Goal: Task Accomplishment & Management: Complete application form

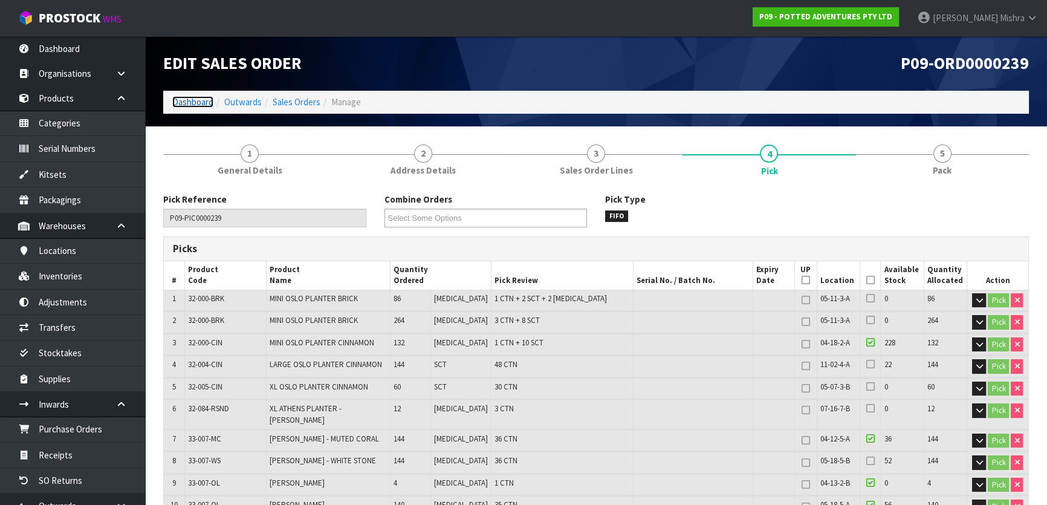
click at [187, 97] on link "Dashboard" at bounding box center [192, 101] width 41 height 11
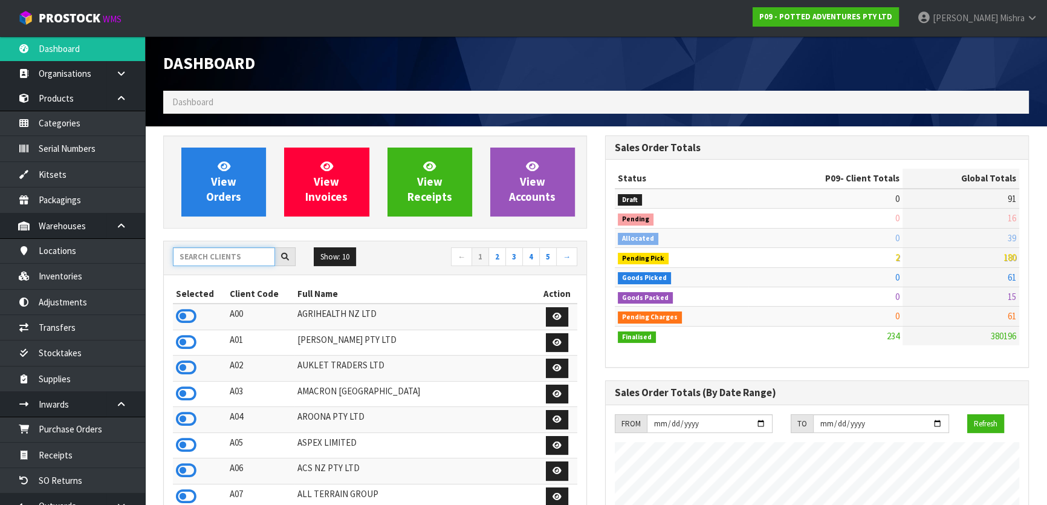
drag, startPoint x: 230, startPoint y: 248, endPoint x: 232, endPoint y: 262, distance: 14.1
click at [232, 262] on input "text" at bounding box center [224, 256] width 102 height 19
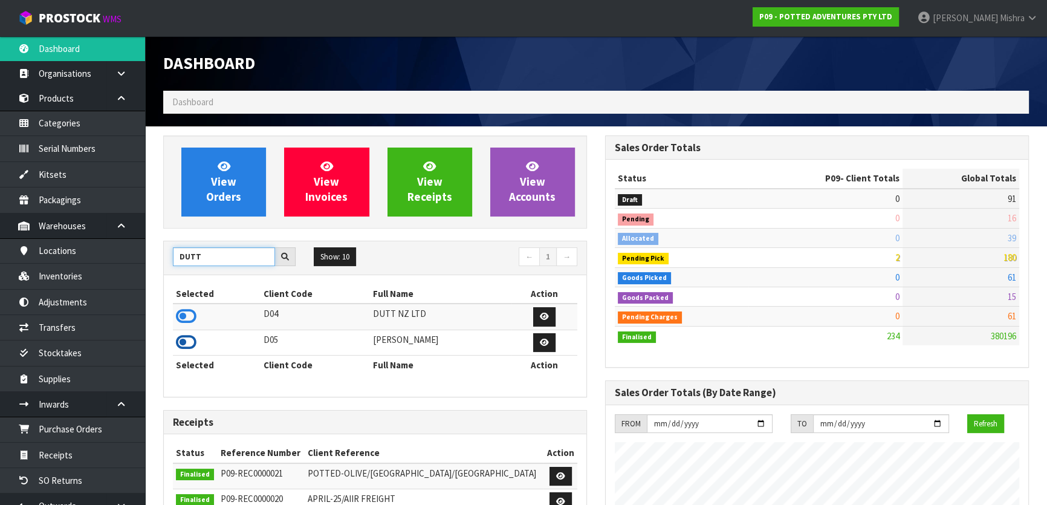
type input "DUTT"
click at [190, 339] on icon at bounding box center [186, 342] width 21 height 18
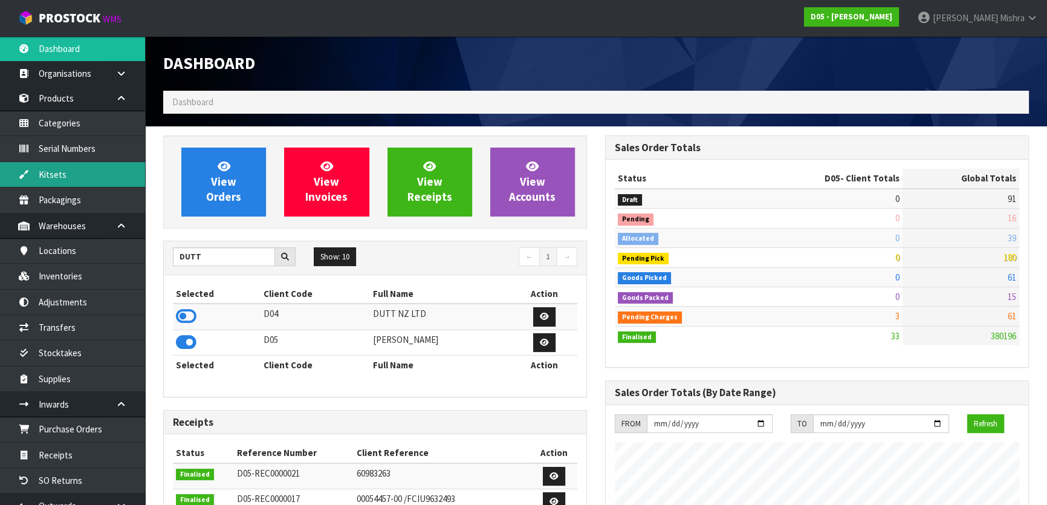
scroll to position [1004, 441]
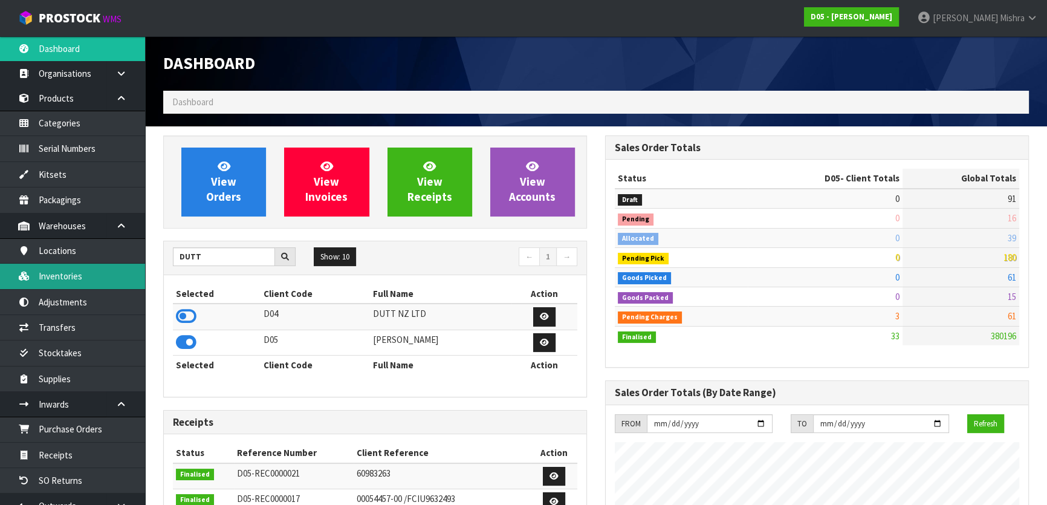
click at [84, 275] on link "Inventories" at bounding box center [72, 275] width 145 height 25
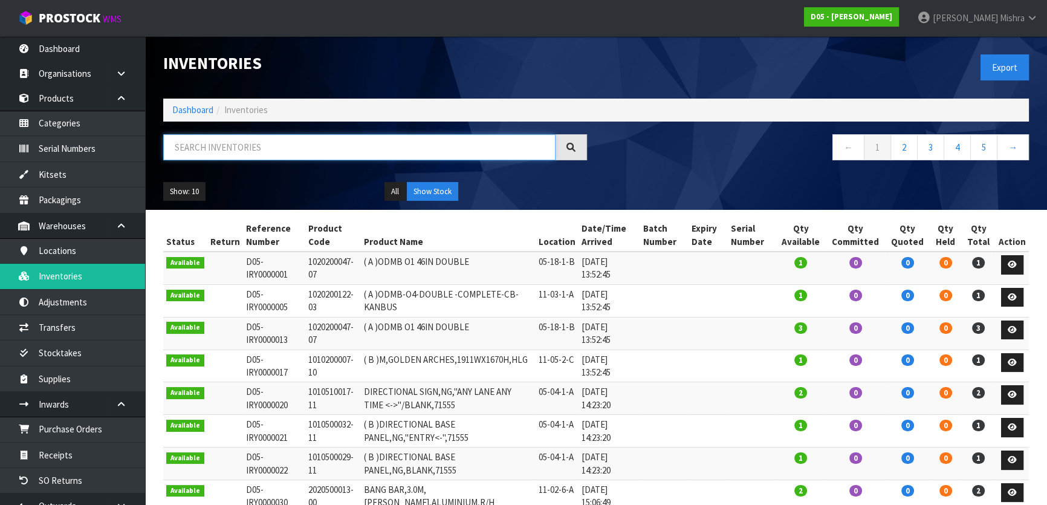
click at [250, 150] on input "text" at bounding box center [359, 147] width 392 height 26
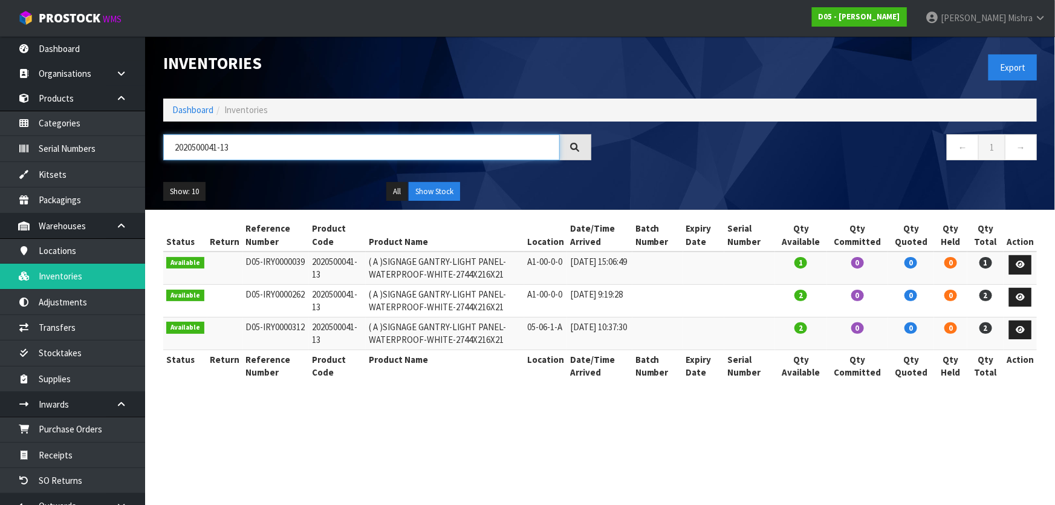
type input "2020500041-13"
click at [1018, 296] on icon at bounding box center [1019, 297] width 9 height 8
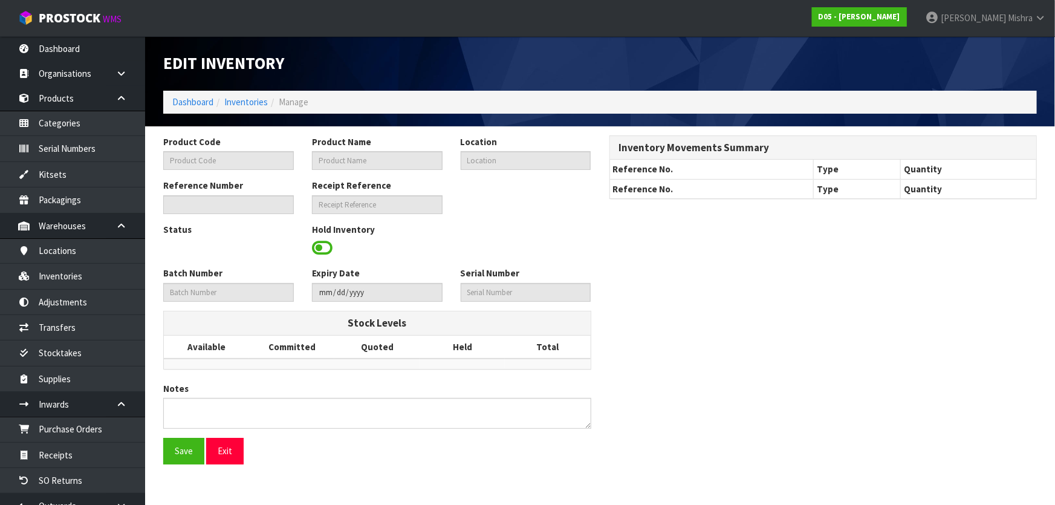
type input "2020500041-13"
type input "( A )SIGNAGE GANTRY-LIGHT PANEL-WATERPROOF-WHITE-2744X216X21"
type input "A1-00-0-0"
type input "D05-IRY0000262"
type input "D05-REC0000017"
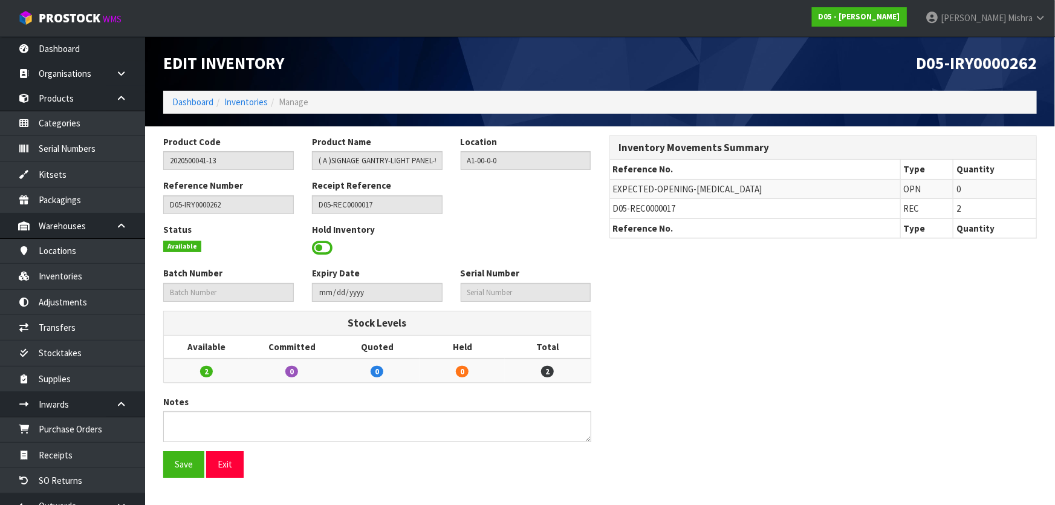
click at [640, 208] on span "D05-REC0000017" at bounding box center [644, 207] width 63 height 11
copy tr "D05-REC0000017"
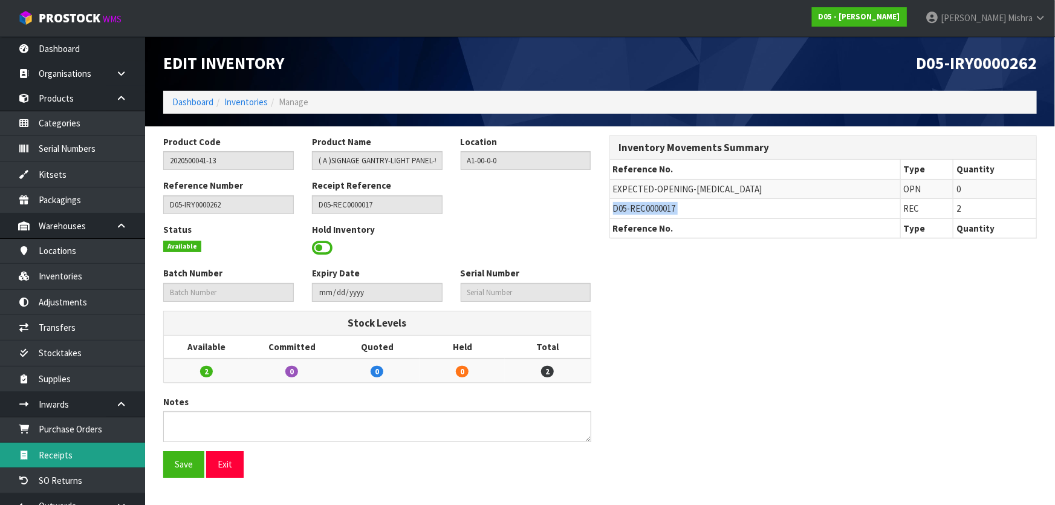
click at [105, 451] on link "Receipts" at bounding box center [72, 454] width 145 height 25
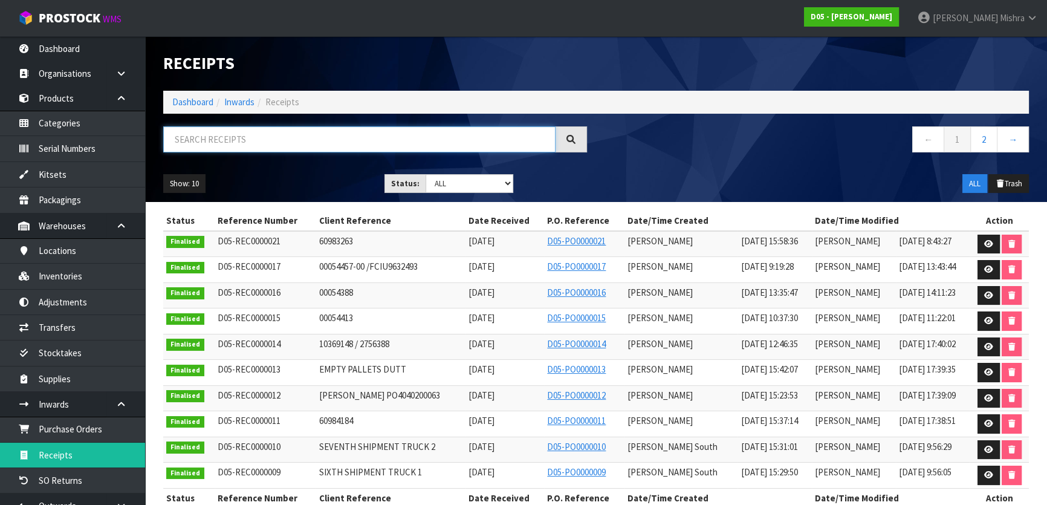
click at [277, 126] on input "text" at bounding box center [359, 139] width 392 height 26
paste input "D05-REC0000017"
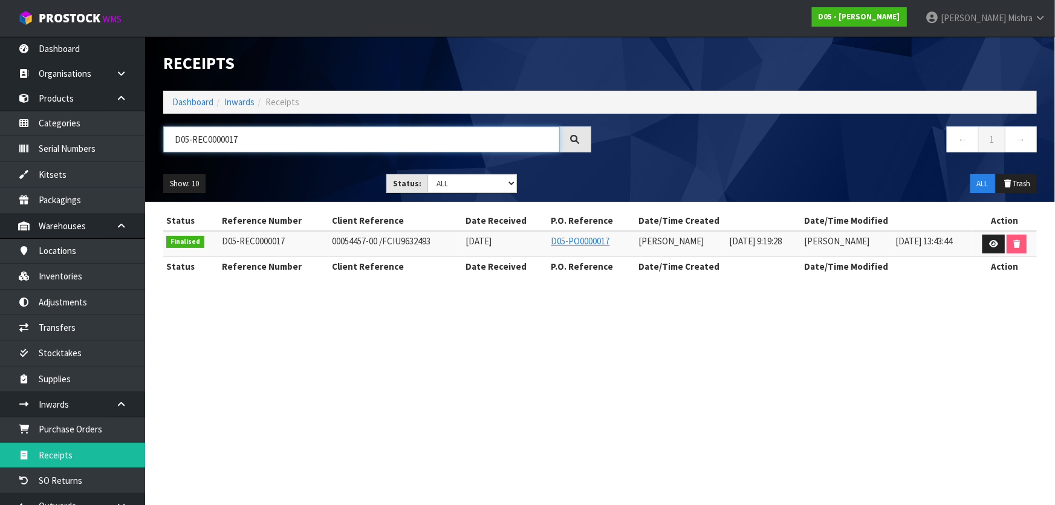
type input "D05-REC0000017"
click at [994, 242] on icon at bounding box center [993, 244] width 9 height 8
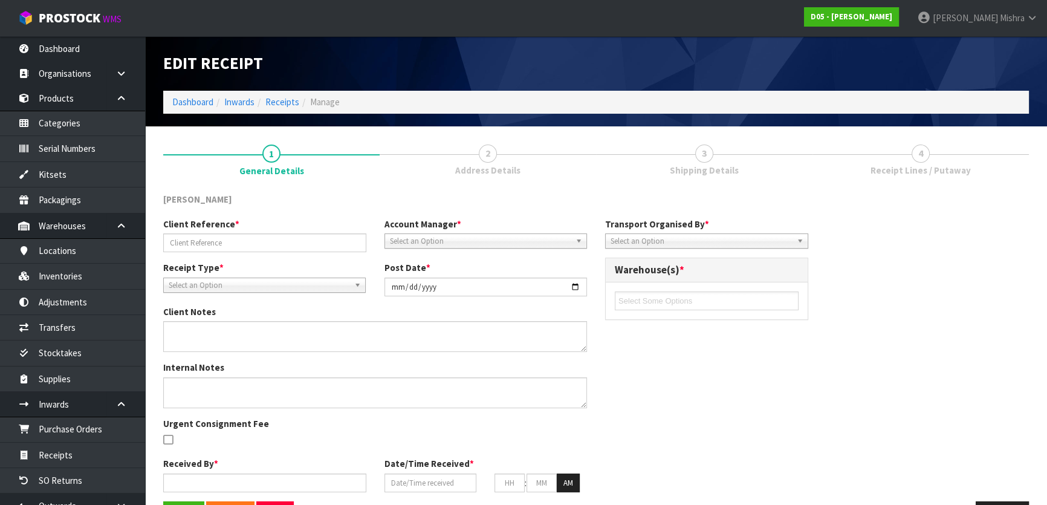
type input "00054457-00 /FCIU9632493"
type input "2025-08-04"
type textarea "EXPECTED 7 FOR 1030100192-12 RECEIVED 10 VARIANCE OF +3"
type textarea "MOST STOCK IN THIS CONTAINER WILL BE LOOSE. . I BELIEVE THE BELOW WILL COME IN …"
type input "Michael Drugan"
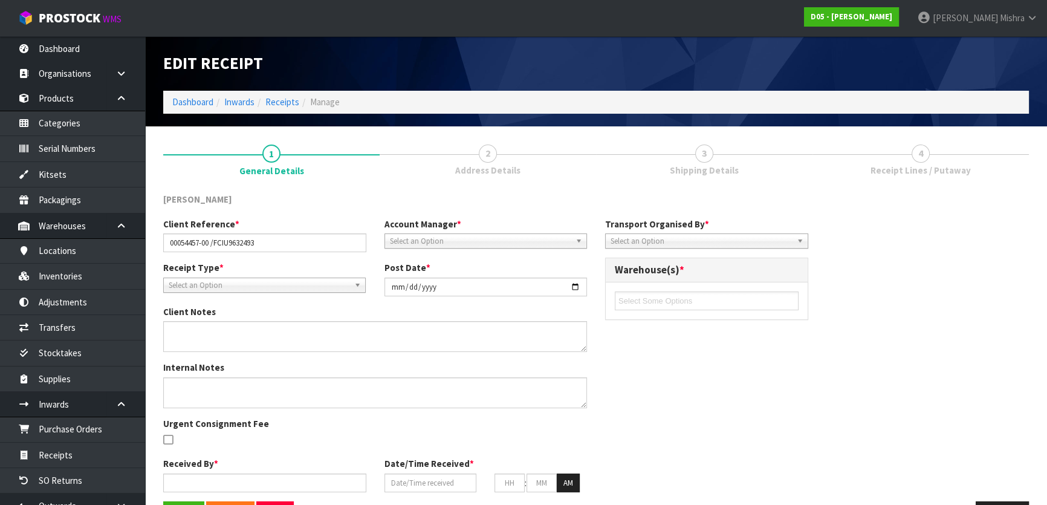
type input "04/08/2025"
type input "09"
type input "19"
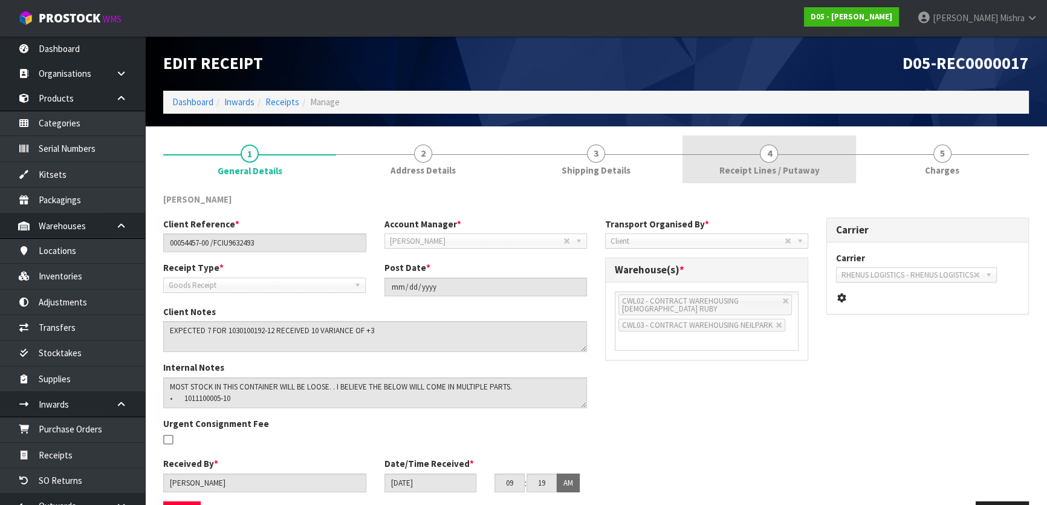
click at [723, 159] on link "4 Receipt Lines / Putaway" at bounding box center [768, 159] width 173 height 48
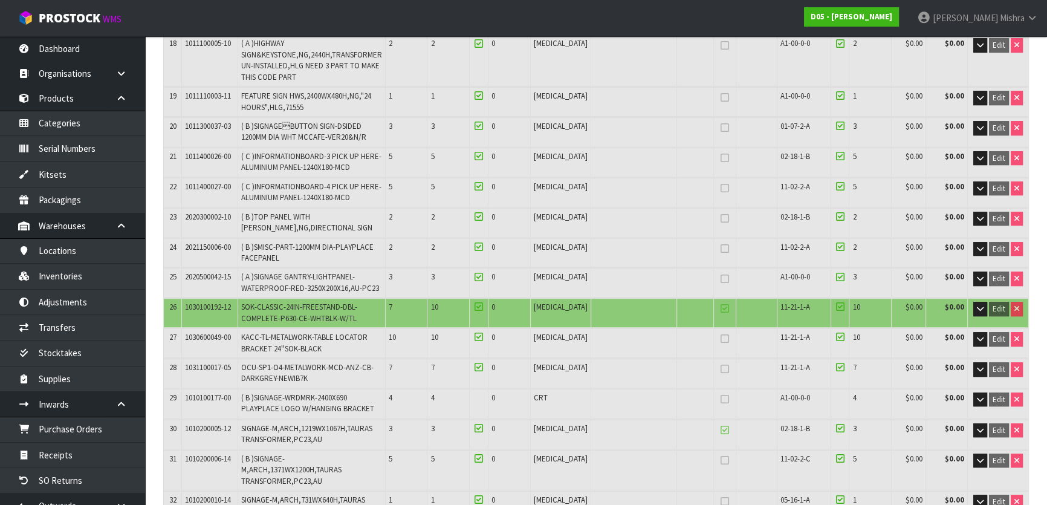
scroll to position [879, 0]
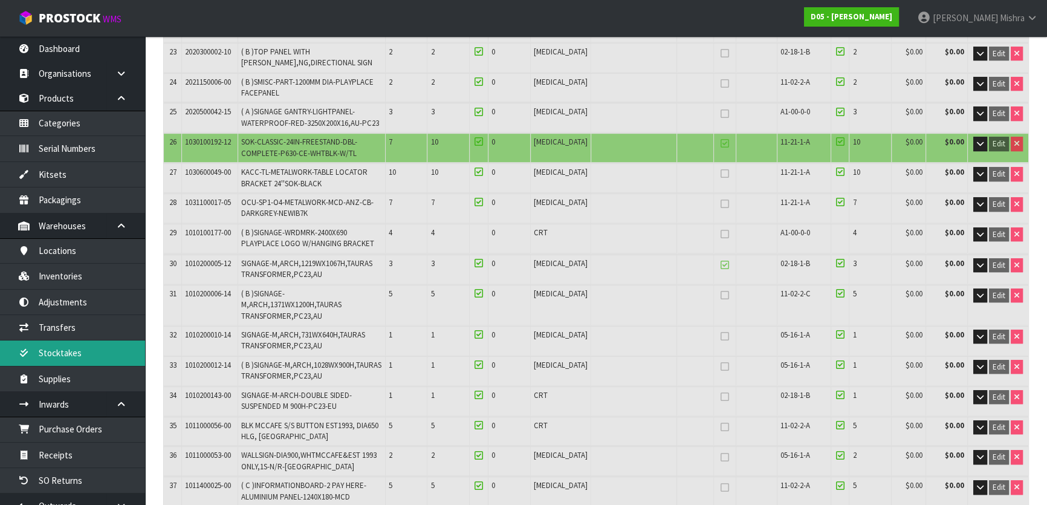
click at [101, 356] on link "Stocktakes" at bounding box center [72, 352] width 145 height 25
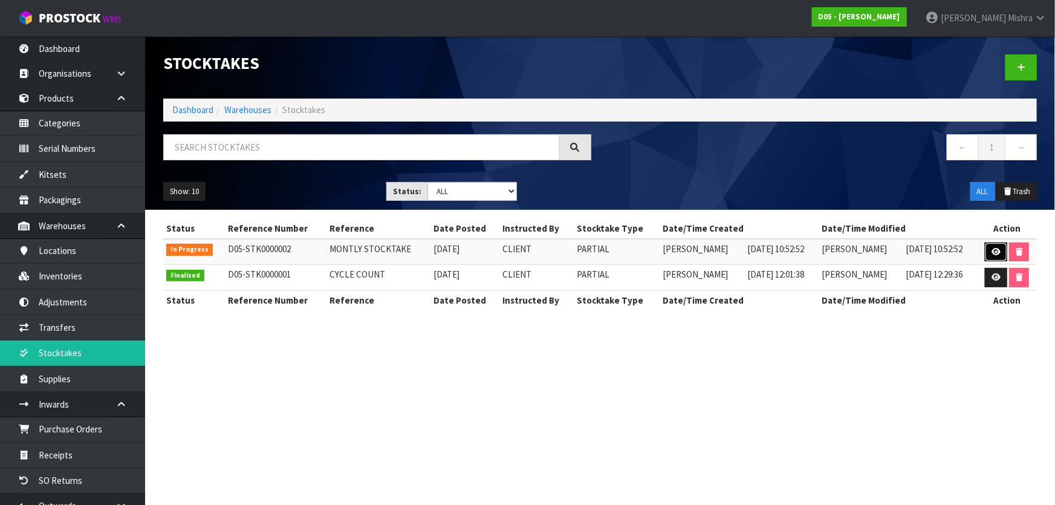
click at [989, 251] on link at bounding box center [995, 251] width 22 height 19
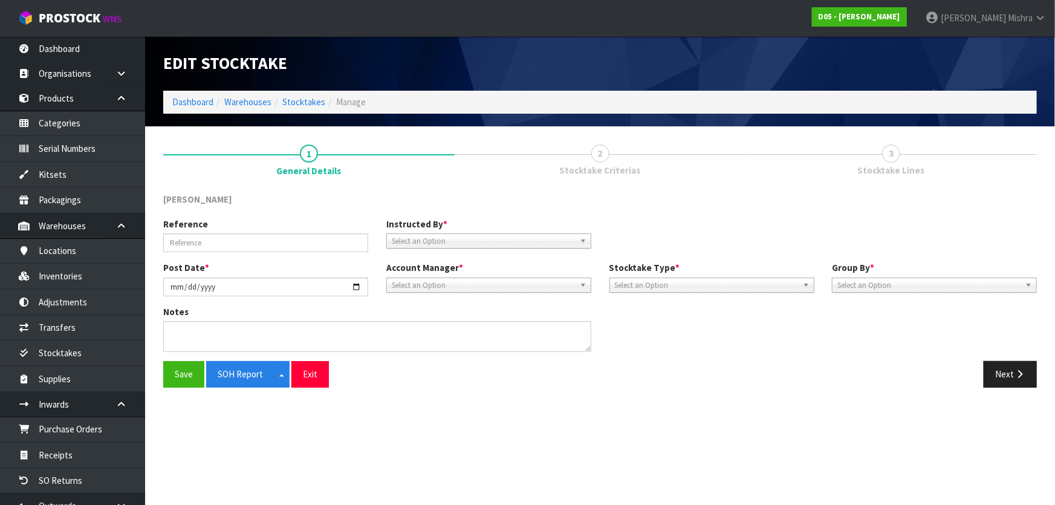
type input "MONTLY STOCKTAKE"
type input "2025-09-08"
click at [1000, 375] on button "Next" at bounding box center [1009, 374] width 53 height 26
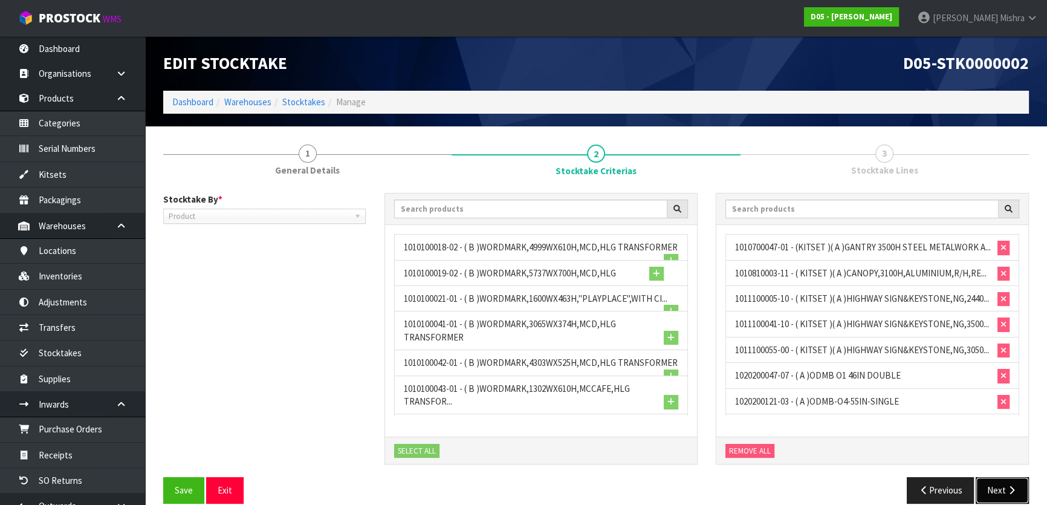
click at [991, 487] on button "Next" at bounding box center [1001, 490] width 53 height 26
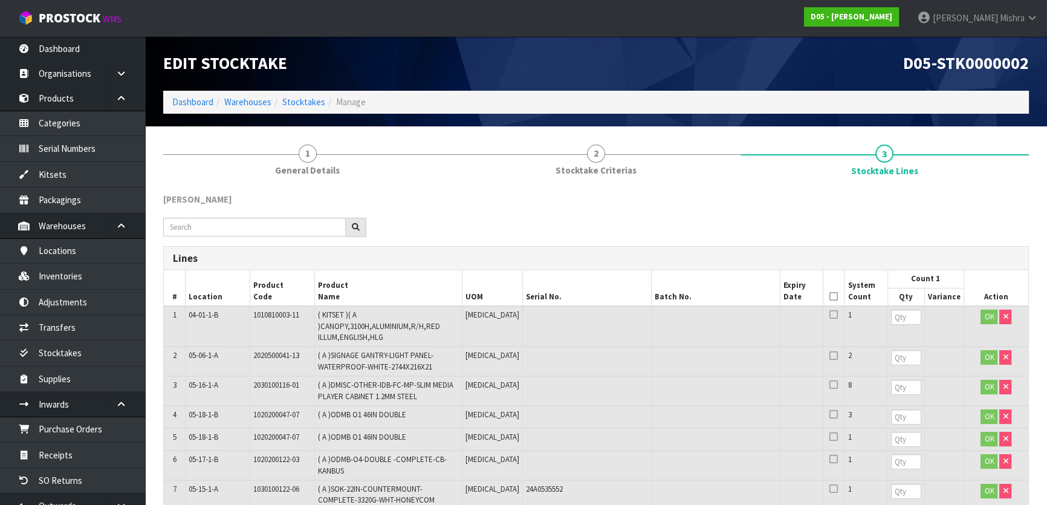
scroll to position [2, 0]
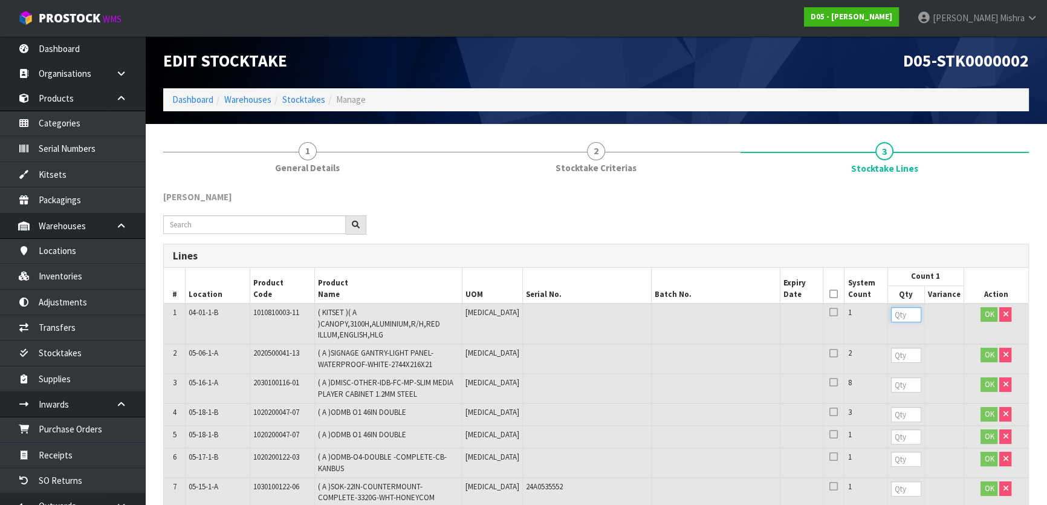
drag, startPoint x: 887, startPoint y: 313, endPoint x: 873, endPoint y: 328, distance: 20.9
click at [891, 320] on input "number" at bounding box center [906, 314] width 30 height 15
type input "1"
click at [891, 358] on input "number" at bounding box center [906, 354] width 30 height 15
type input "2"
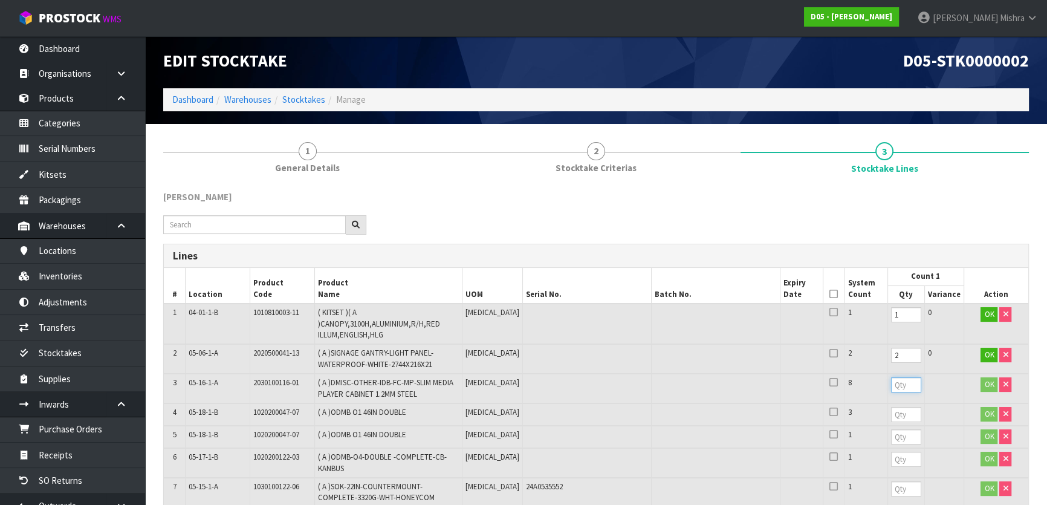
click at [891, 382] on input "number" at bounding box center [906, 384] width 30 height 15
type input "8"
click at [891, 412] on input "number" at bounding box center [906, 414] width 30 height 15
type input "3"
click at [891, 439] on input "number" at bounding box center [906, 436] width 30 height 15
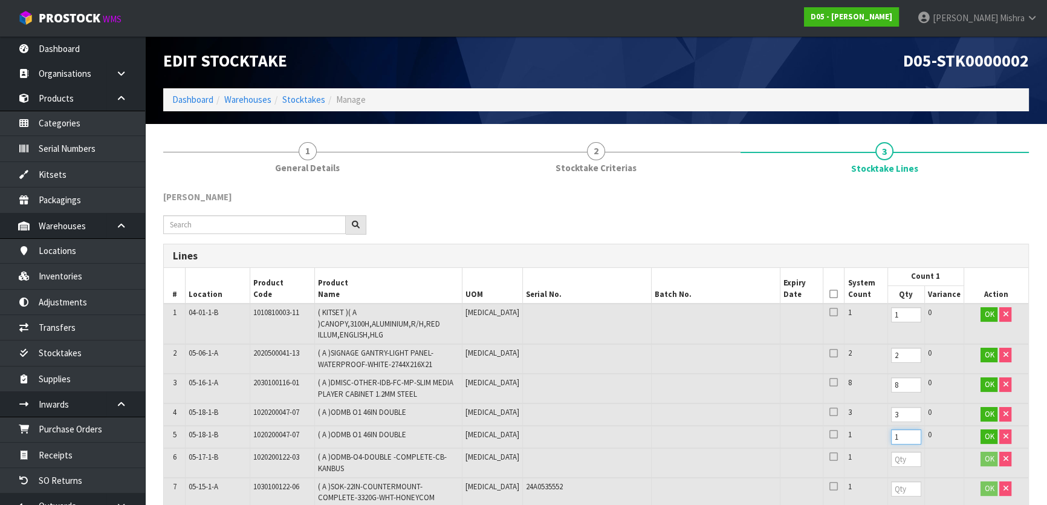
type input "1"
click at [891, 458] on input "number" at bounding box center [906, 458] width 30 height 15
type input "1"
click at [891, 491] on input "number" at bounding box center [906, 488] width 30 height 15
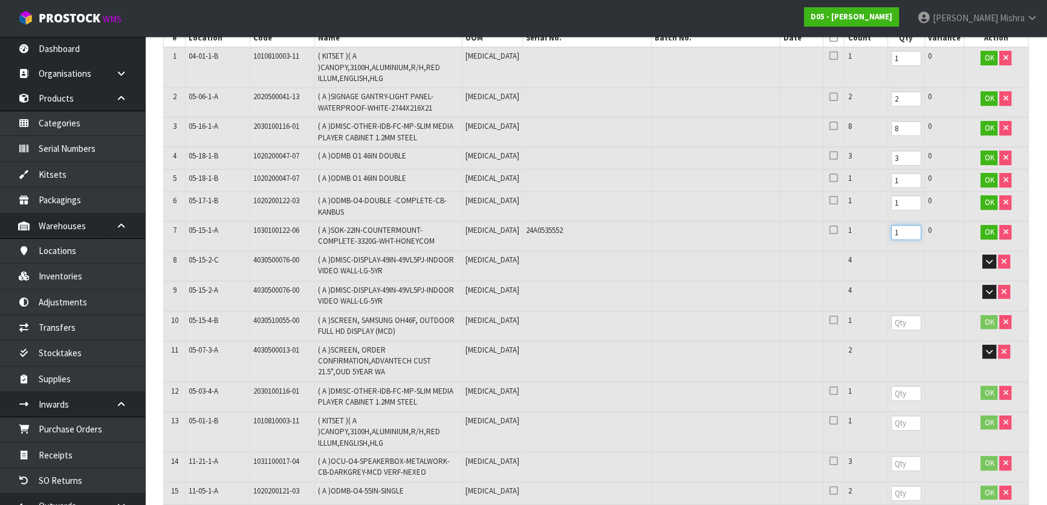
scroll to position [277, 0]
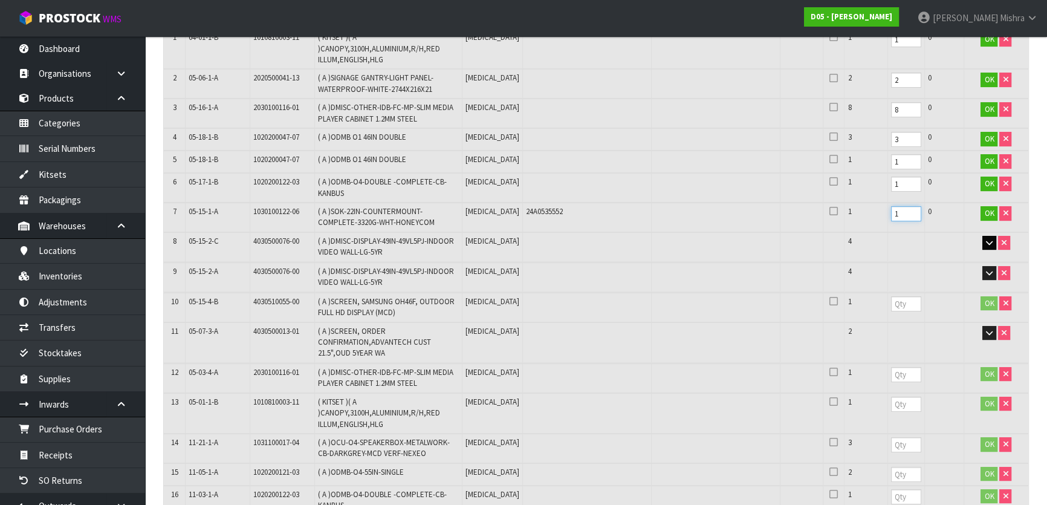
type input "1"
click at [989, 239] on icon "button" at bounding box center [989, 243] width 7 height 8
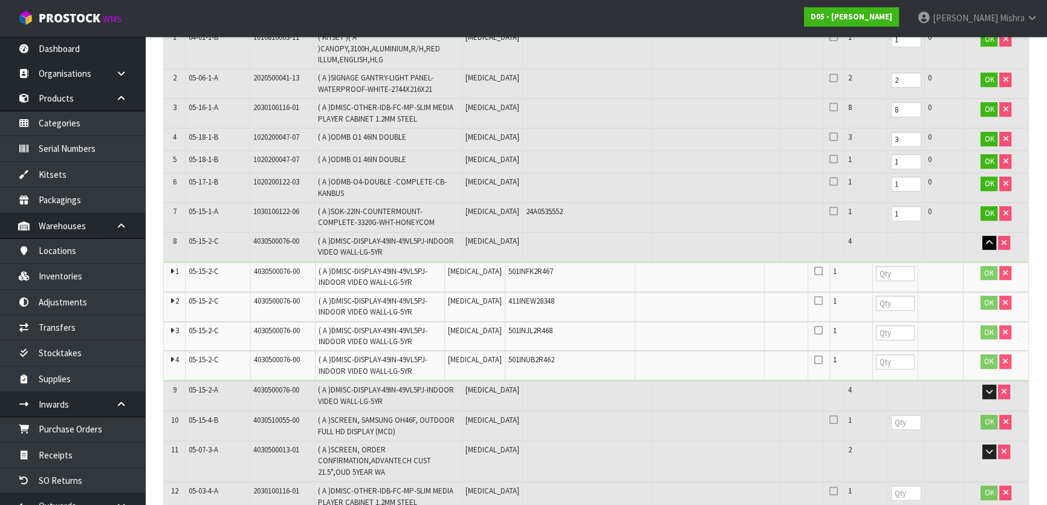
click at [873, 262] on td at bounding box center [895, 276] width 45 height 29
click at [876, 277] on input "number" at bounding box center [895, 273] width 39 height 15
type input "1"
click at [876, 304] on input "number" at bounding box center [895, 303] width 39 height 15
type input "1"
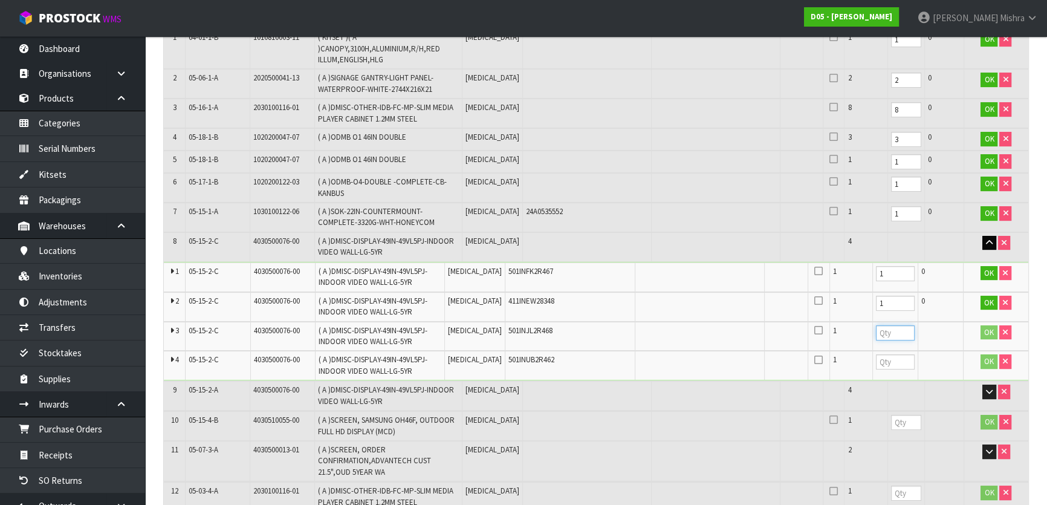
click at [876, 333] on input "number" at bounding box center [895, 332] width 39 height 15
type input "1"
click at [876, 361] on input "number" at bounding box center [895, 361] width 39 height 15
type input "1"
click at [991, 388] on icon "button" at bounding box center [989, 391] width 7 height 8
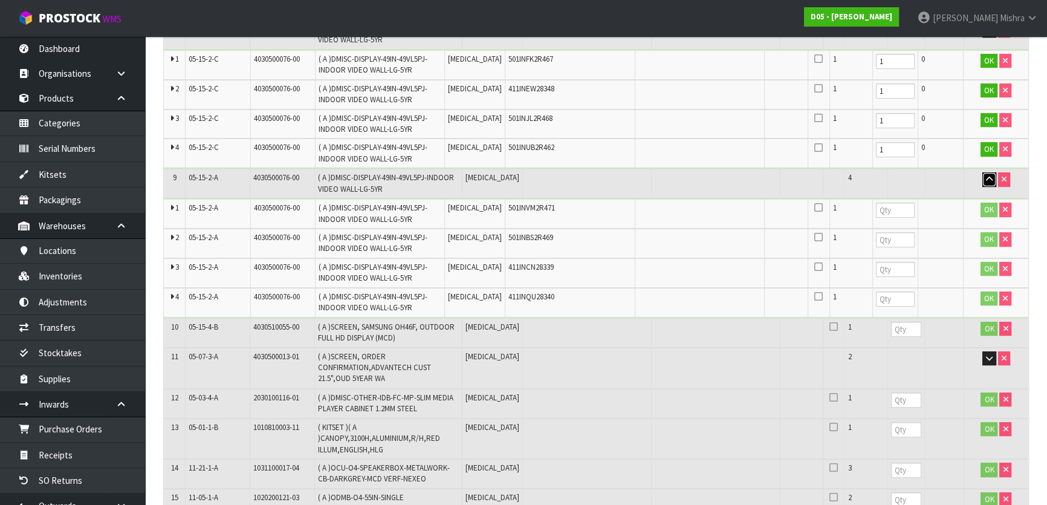
scroll to position [552, 0]
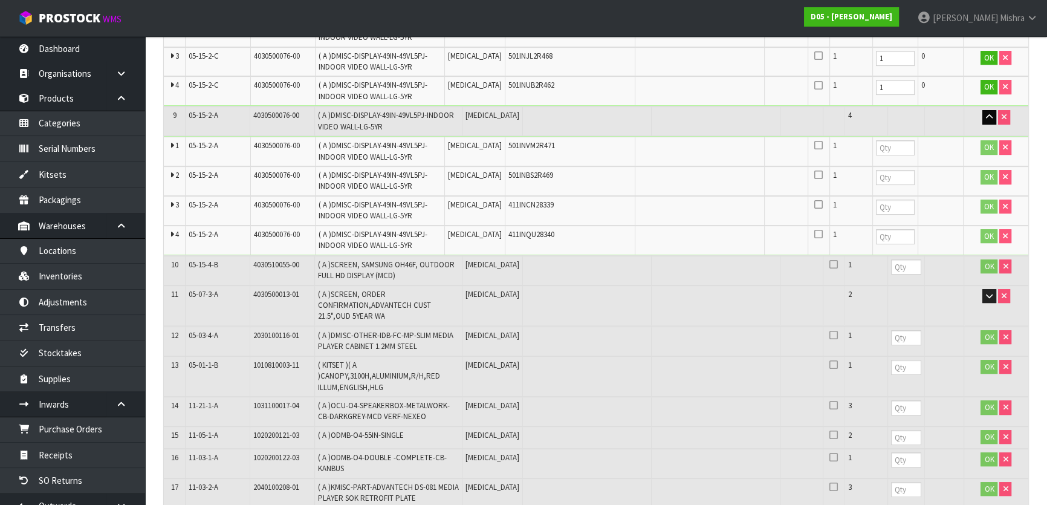
click at [873, 152] on td at bounding box center [895, 151] width 45 height 29
click at [876, 145] on input "number" at bounding box center [895, 147] width 39 height 15
type input "1"
click at [876, 173] on input "number" at bounding box center [895, 177] width 39 height 15
type input "1"
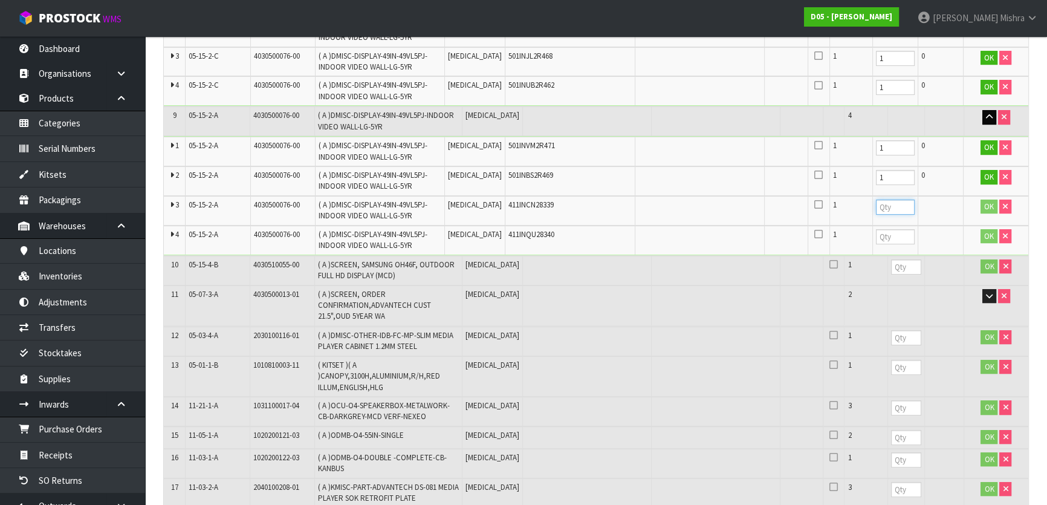
click at [876, 199] on input "number" at bounding box center [895, 206] width 39 height 15
type input "1"
click at [876, 233] on input "number" at bounding box center [895, 236] width 39 height 15
type input "1"
click at [891, 267] on input "number" at bounding box center [906, 266] width 30 height 15
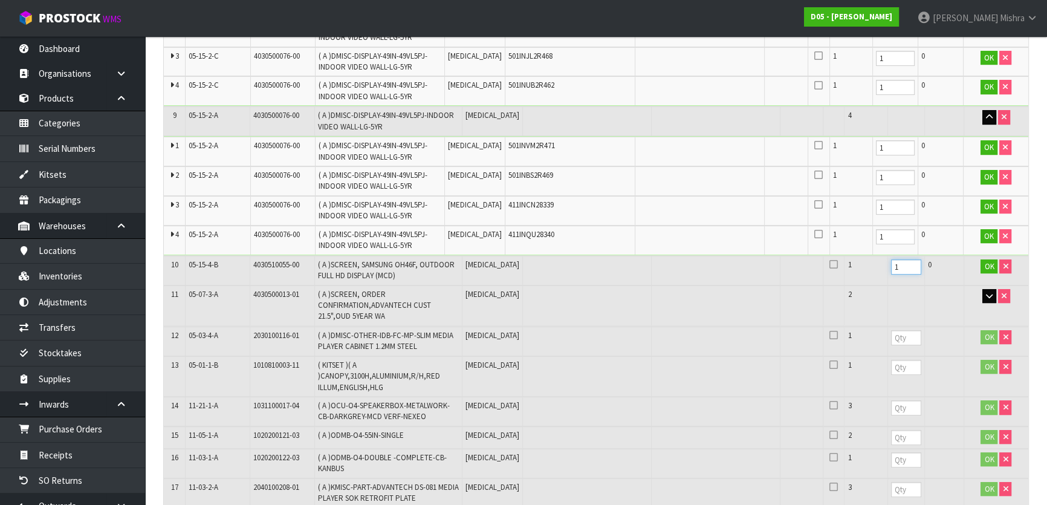
type input "1"
click at [982, 290] on button "button" at bounding box center [989, 296] width 14 height 15
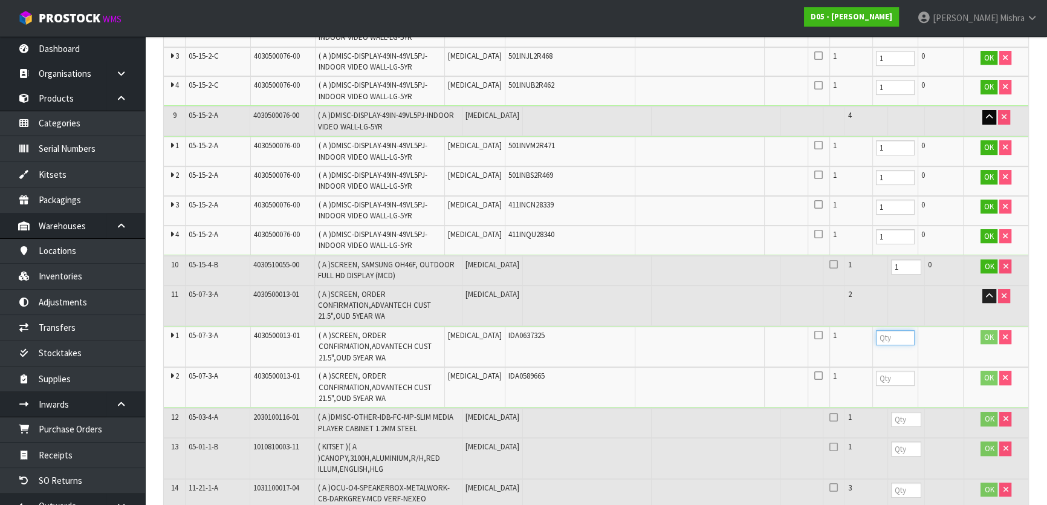
click at [876, 336] on input "number" at bounding box center [895, 337] width 39 height 15
type input "1"
click at [873, 367] on td at bounding box center [895, 387] width 45 height 40
click at [876, 376] on input "number" at bounding box center [895, 377] width 39 height 15
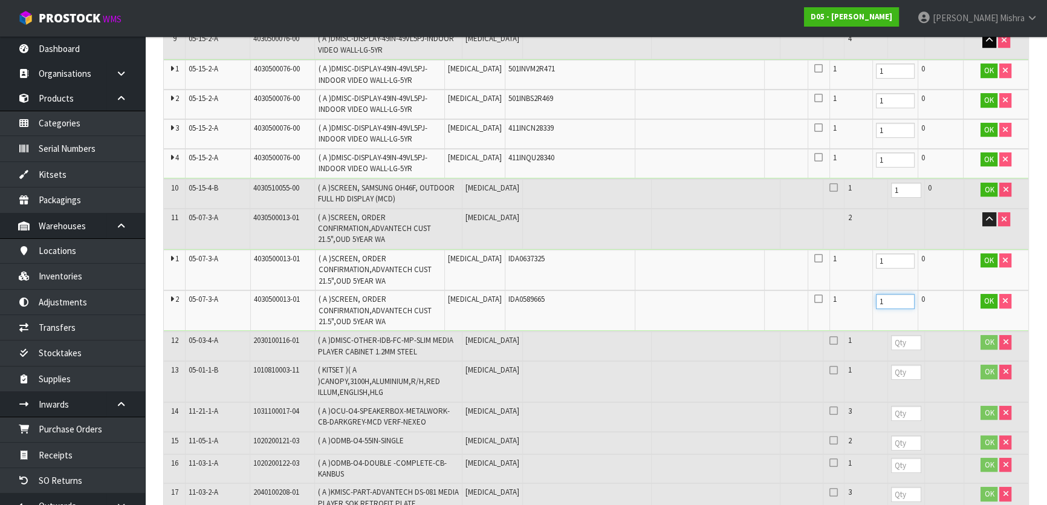
scroll to position [772, 0]
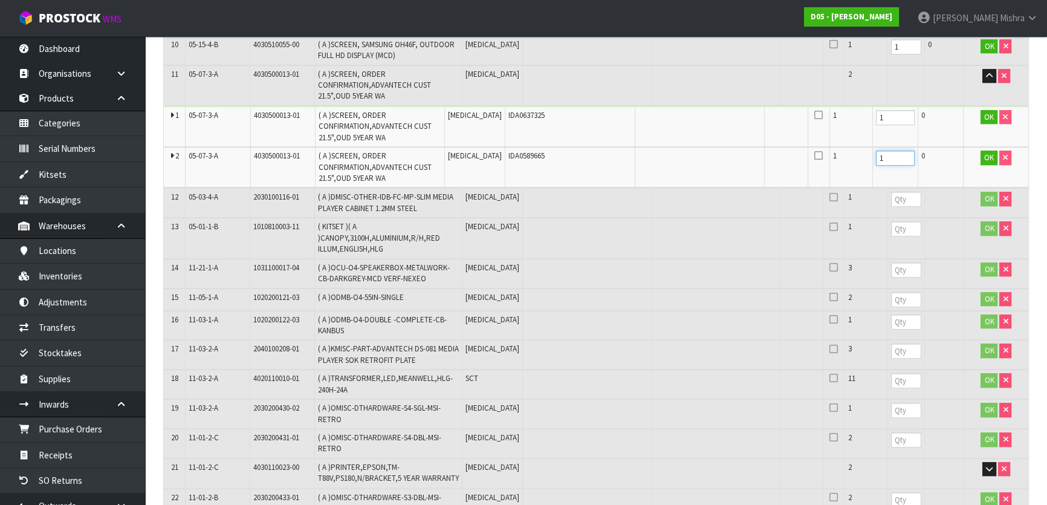
type input "1"
click at [891, 193] on input "number" at bounding box center [906, 199] width 30 height 15
type input "1"
click at [887, 233] on td at bounding box center [905, 238] width 37 height 40
click at [891, 221] on input "number" at bounding box center [906, 228] width 30 height 15
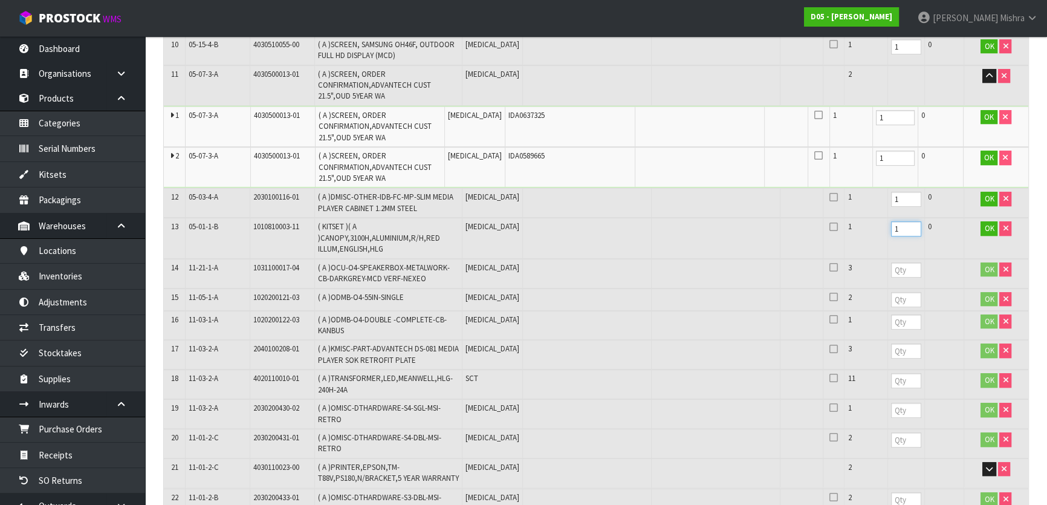
type input "1"
click at [891, 263] on input "number" at bounding box center [906, 269] width 30 height 15
type input "3"
click at [891, 295] on input "number" at bounding box center [906, 299] width 30 height 15
type input "2"
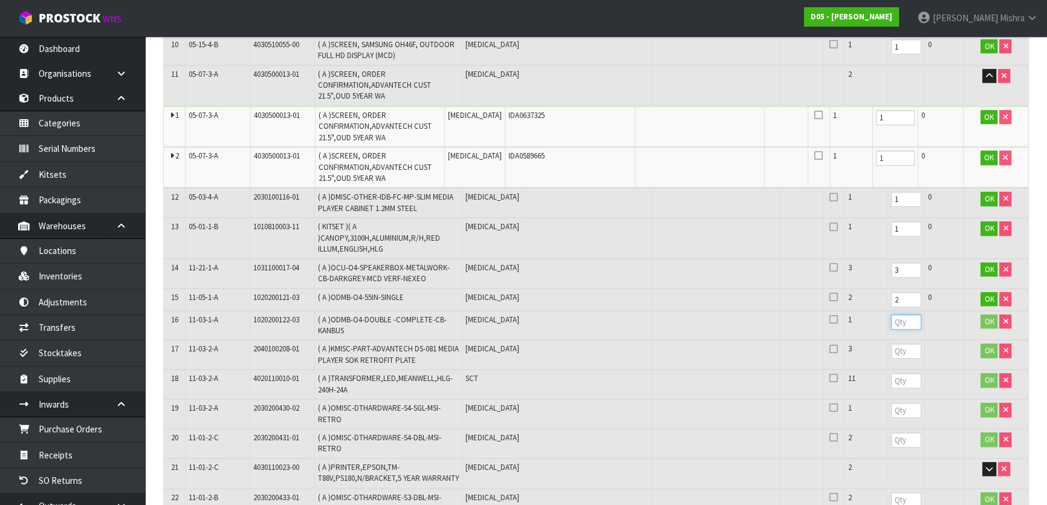
click at [891, 320] on input "number" at bounding box center [906, 321] width 30 height 15
type input "1"
click at [891, 351] on input "number" at bounding box center [906, 350] width 30 height 15
type input "3"
click at [891, 379] on input "number" at bounding box center [906, 380] width 30 height 15
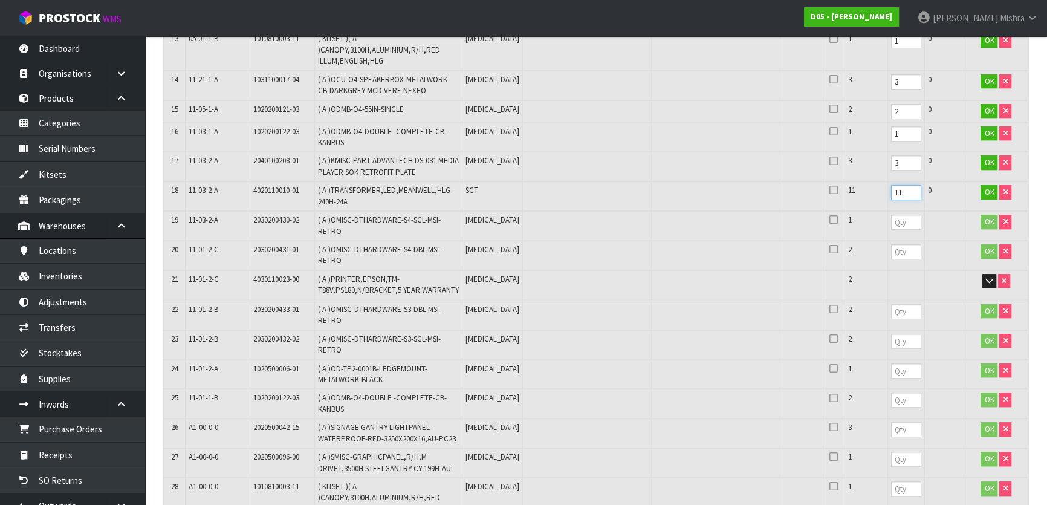
scroll to position [991, 0]
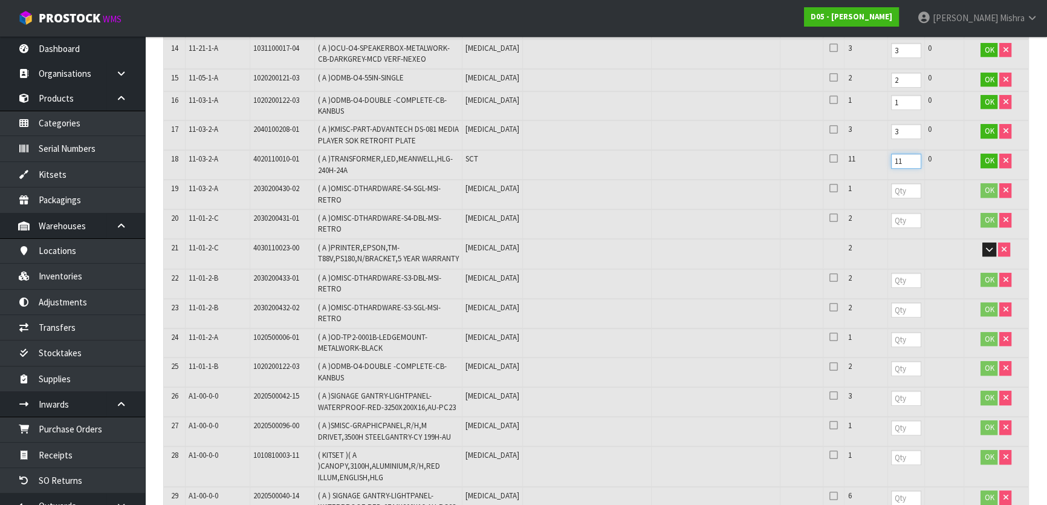
type input "11"
click at [891, 187] on input "number" at bounding box center [906, 190] width 30 height 15
type input "1"
click at [887, 223] on td at bounding box center [905, 224] width 37 height 30
click at [891, 217] on input "number" at bounding box center [906, 220] width 30 height 15
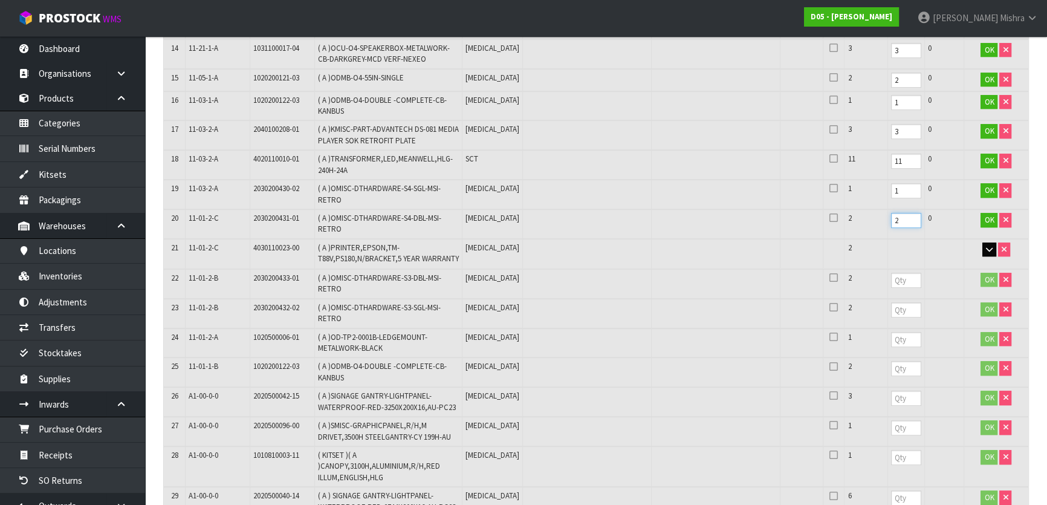
type input "2"
click at [989, 245] on icon "button" at bounding box center [989, 249] width 7 height 8
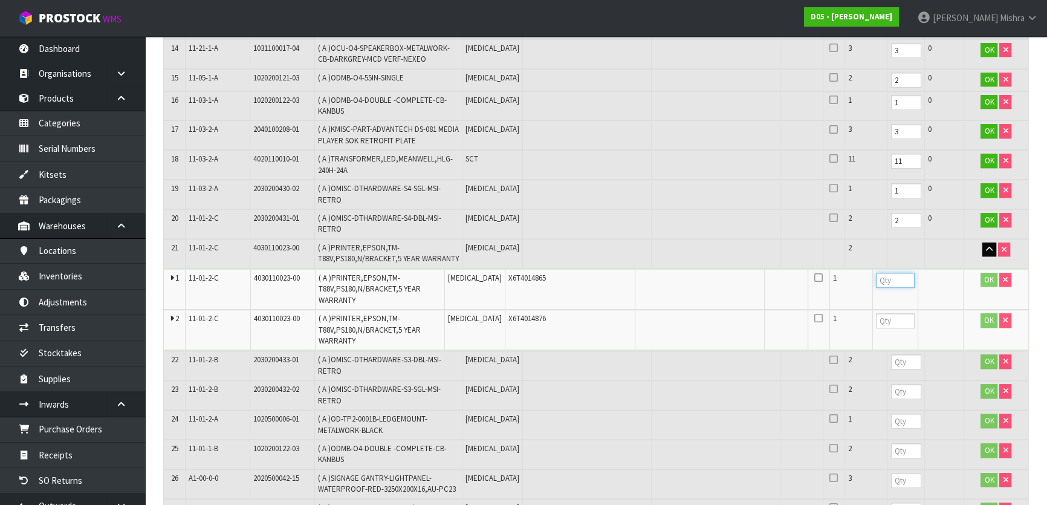
click at [876, 274] on input "number" at bounding box center [895, 280] width 39 height 15
type input "1"
click at [876, 318] on input "number" at bounding box center [895, 320] width 39 height 15
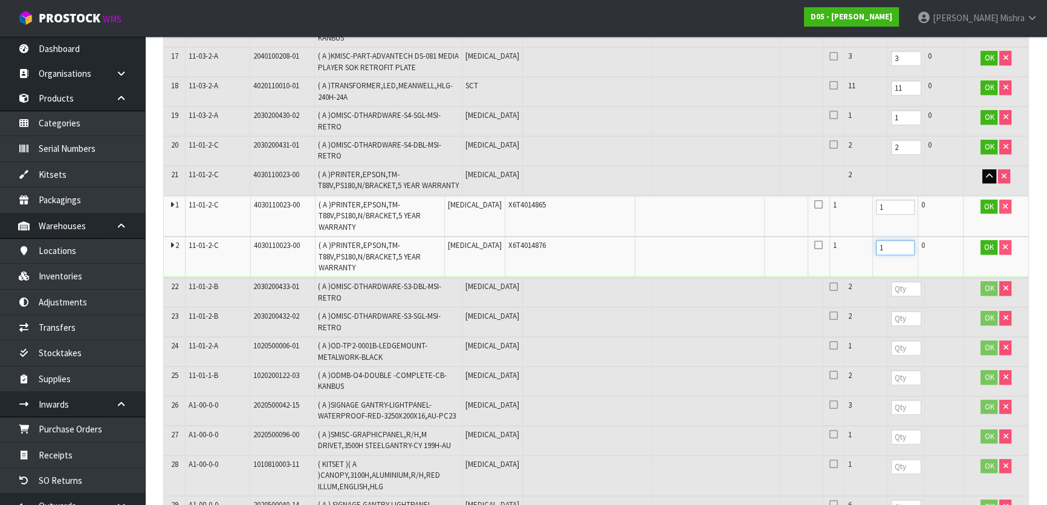
scroll to position [1156, 0]
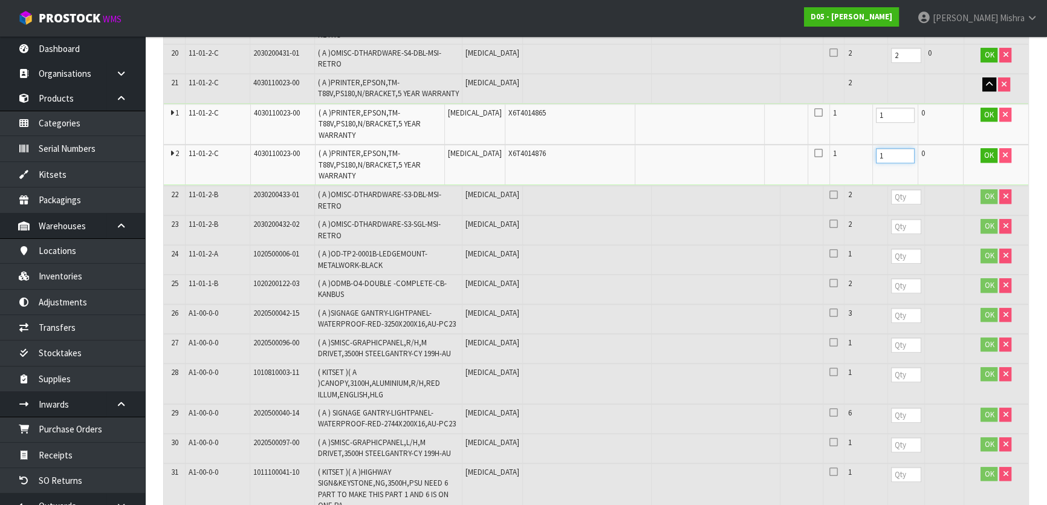
type input "1"
click at [891, 196] on input "number" at bounding box center [906, 196] width 30 height 15
type input "2"
click at [891, 225] on input "number" at bounding box center [906, 226] width 30 height 15
type input "2"
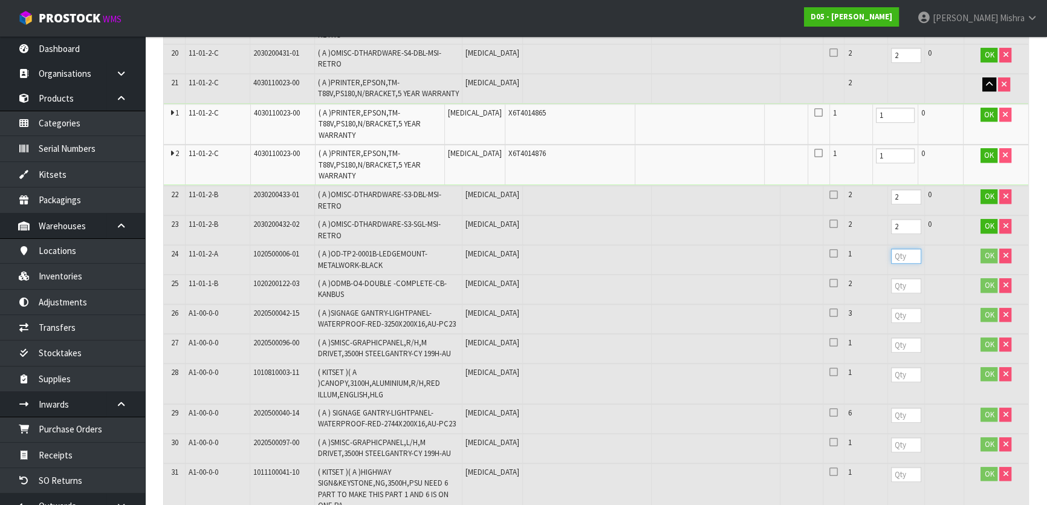
click at [891, 253] on input "number" at bounding box center [906, 255] width 30 height 15
type input "1"
click at [891, 278] on input "number" at bounding box center [906, 285] width 30 height 15
type input "2"
click at [891, 308] on input "number" at bounding box center [906, 315] width 30 height 15
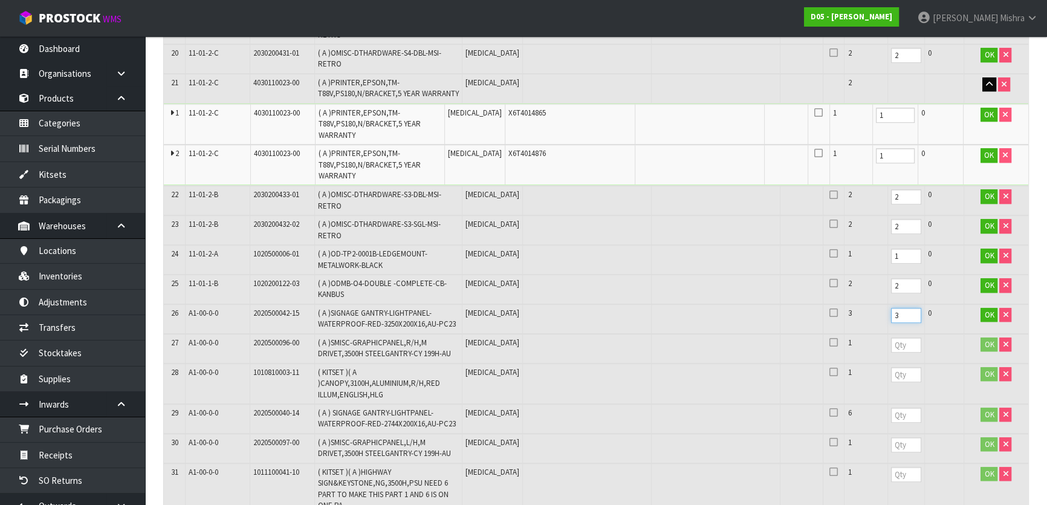
type input "3"
click at [891, 338] on input "number" at bounding box center [906, 344] width 30 height 15
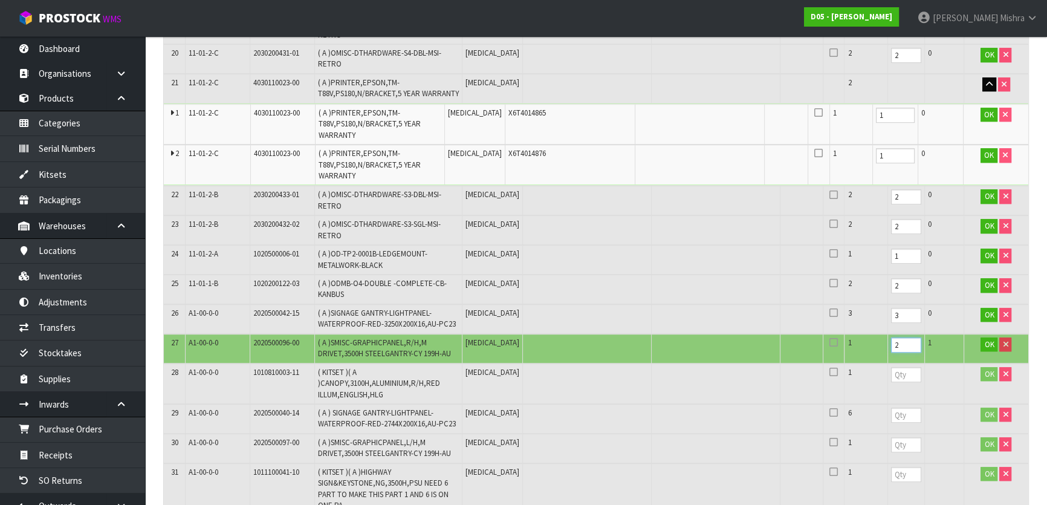
drag, startPoint x: 865, startPoint y: 335, endPoint x: 838, endPoint y: 338, distance: 28.0
click at [838, 338] on tr "27 A1-00-0-0 2020500096-00 ( A )SMISC-GRAPHICPANEL,R/H,M DRIVET,3500H STEELGANT…" at bounding box center [596, 349] width 864 height 30
drag, startPoint x: 870, startPoint y: 334, endPoint x: 828, endPoint y: 347, distance: 44.5
click at [814, 347] on tr "27 A1-00-0-0 2020500096-00 ( A )SMISC-GRAPHICPANEL,R/H,M DRIVET,3500H STEELGANT…" at bounding box center [596, 349] width 864 height 30
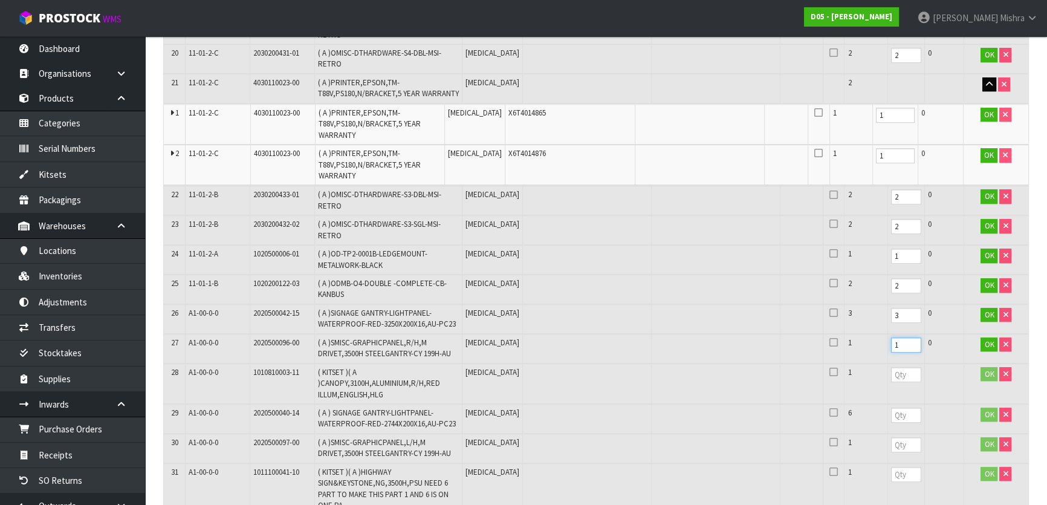
type input "1"
click at [891, 367] on input "number" at bounding box center [906, 374] width 30 height 15
type input "1"
click at [891, 407] on input "number" at bounding box center [906, 414] width 30 height 15
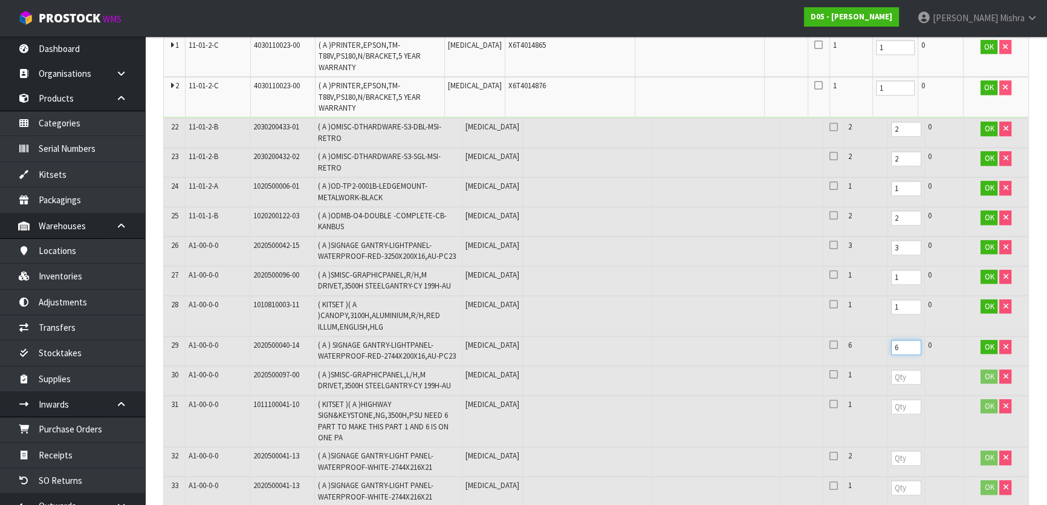
scroll to position [1431, 0]
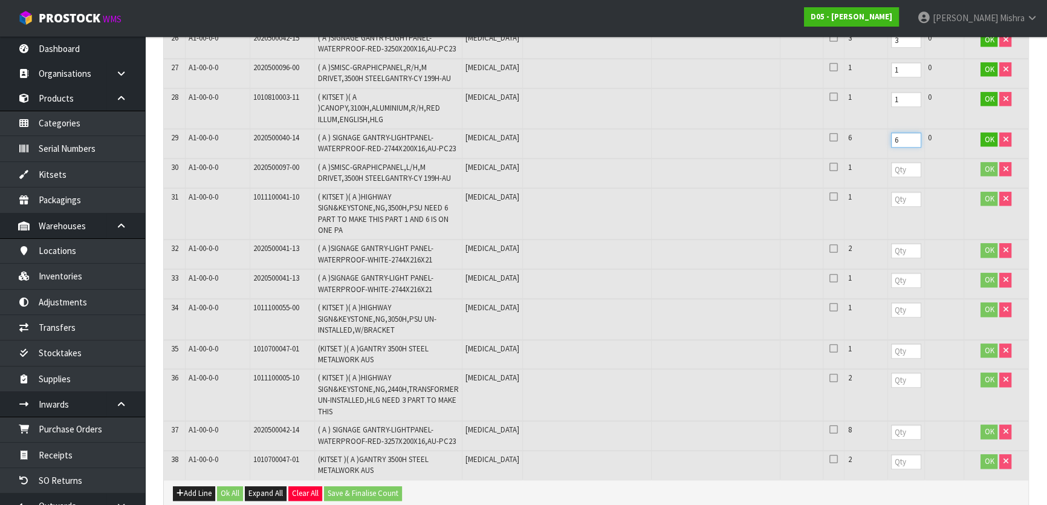
type input "6"
click at [891, 165] on input "number" at bounding box center [906, 169] width 30 height 15
type input "1"
click at [891, 197] on input "number" at bounding box center [906, 199] width 30 height 15
type input "1"
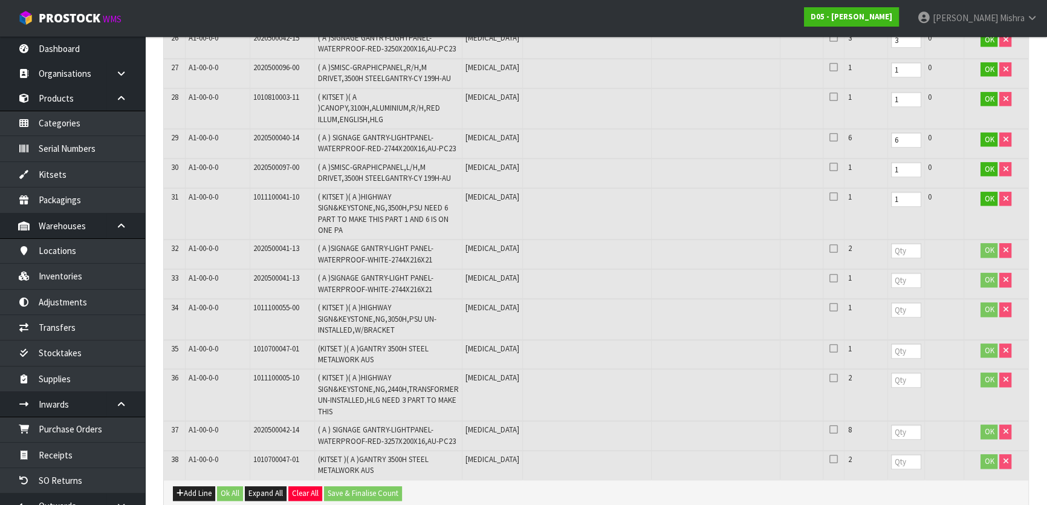
click at [887, 253] on td at bounding box center [905, 254] width 37 height 30
click at [891, 247] on input "number" at bounding box center [906, 250] width 30 height 15
type input "2"
click at [891, 273] on input "number" at bounding box center [906, 280] width 30 height 15
type input "1"
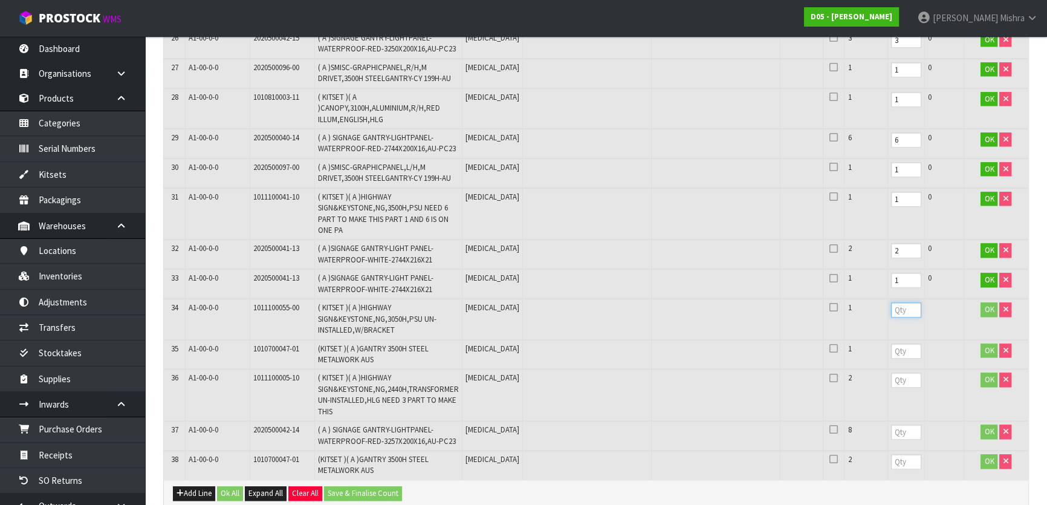
click at [891, 302] on input "number" at bounding box center [906, 309] width 30 height 15
type input "1"
click at [887, 352] on td at bounding box center [905, 355] width 37 height 30
click at [891, 347] on input "number" at bounding box center [906, 350] width 30 height 15
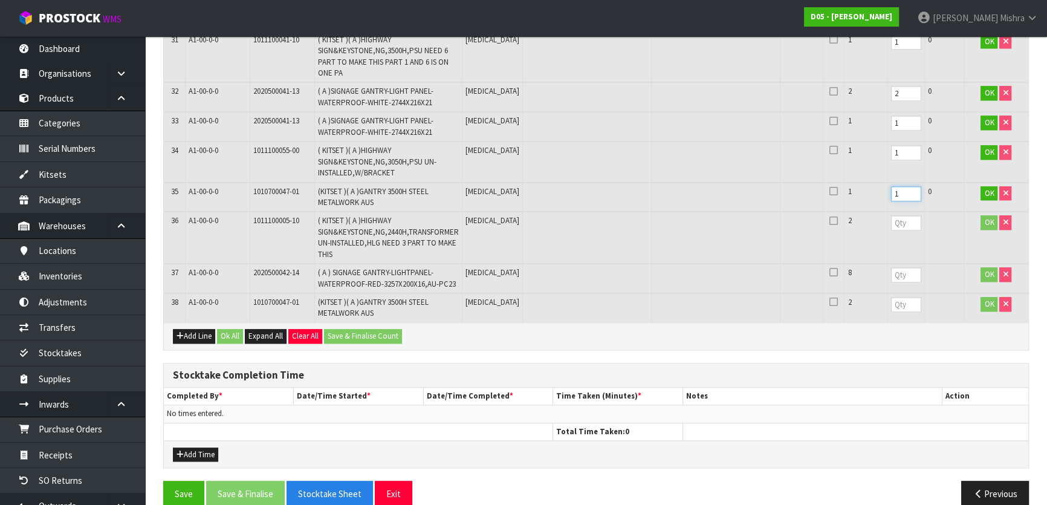
scroll to position [1599, 0]
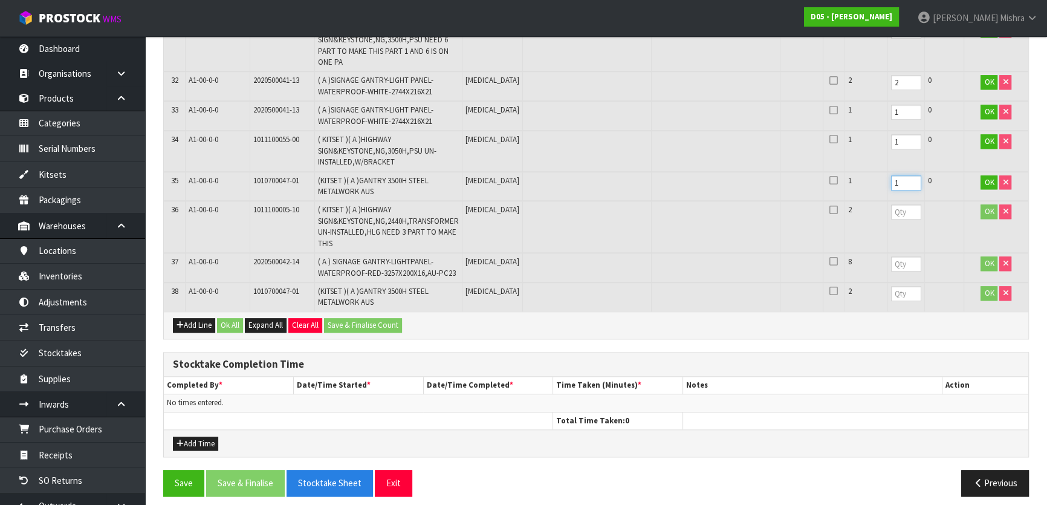
type input "1"
click at [891, 206] on input "number" at bounding box center [906, 211] width 30 height 15
type input "2"
click at [891, 261] on input "number" at bounding box center [906, 263] width 30 height 15
type input "8"
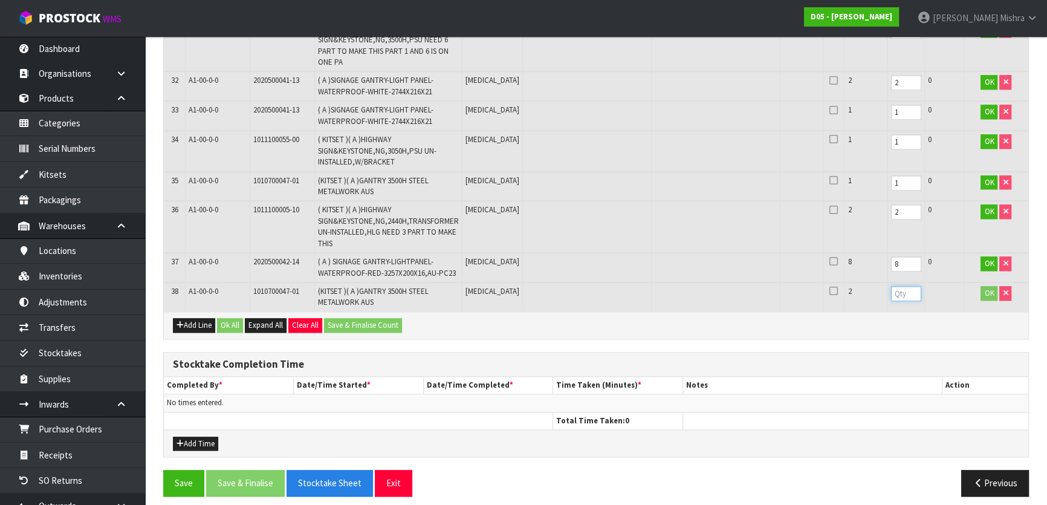
click at [891, 288] on input "number" at bounding box center [906, 293] width 30 height 15
type input "2"
drag, startPoint x: 871, startPoint y: 75, endPoint x: 835, endPoint y: 85, distance: 37.5
click at [835, 85] on tr "32 A1-00-0-0 2020500041-13 ( A )SIGNAGE GANTRY-LIGHT PANEL-WATERPROOF-WHITE-274…" at bounding box center [596, 86] width 864 height 30
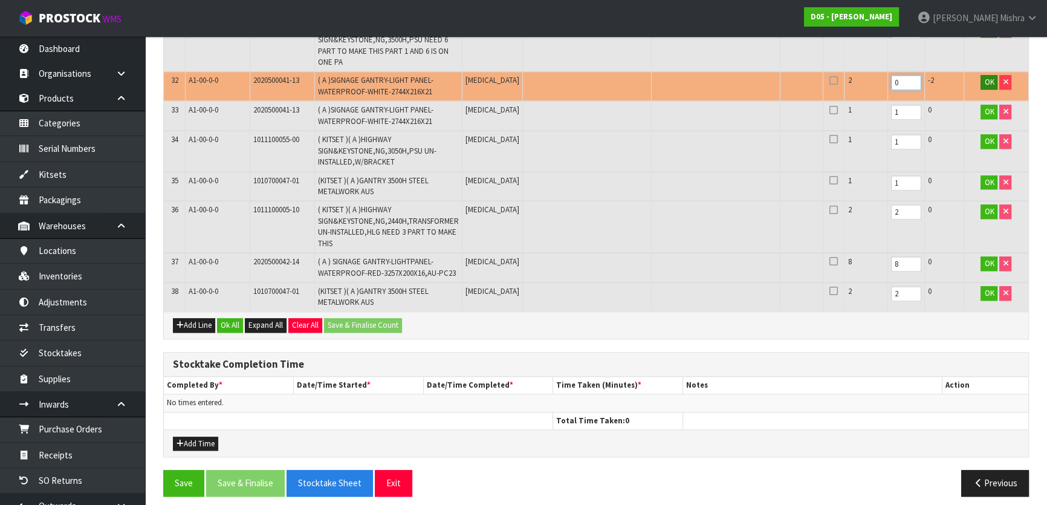
type input "0"
click at [984, 77] on span "OK" at bounding box center [989, 82] width 10 height 10
click at [239, 318] on button "Ok All" at bounding box center [230, 325] width 26 height 15
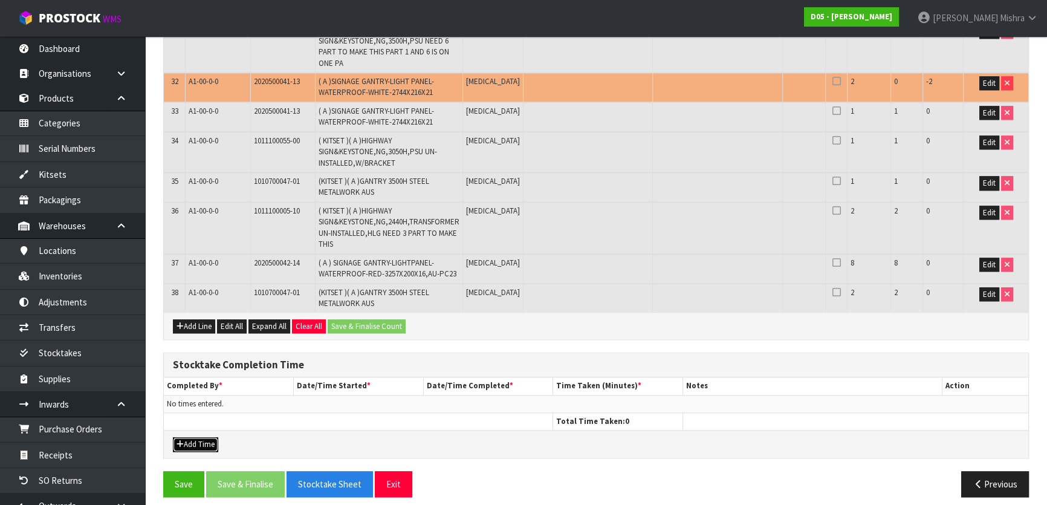
click at [193, 437] on button "Add Time" at bounding box center [195, 444] width 45 height 15
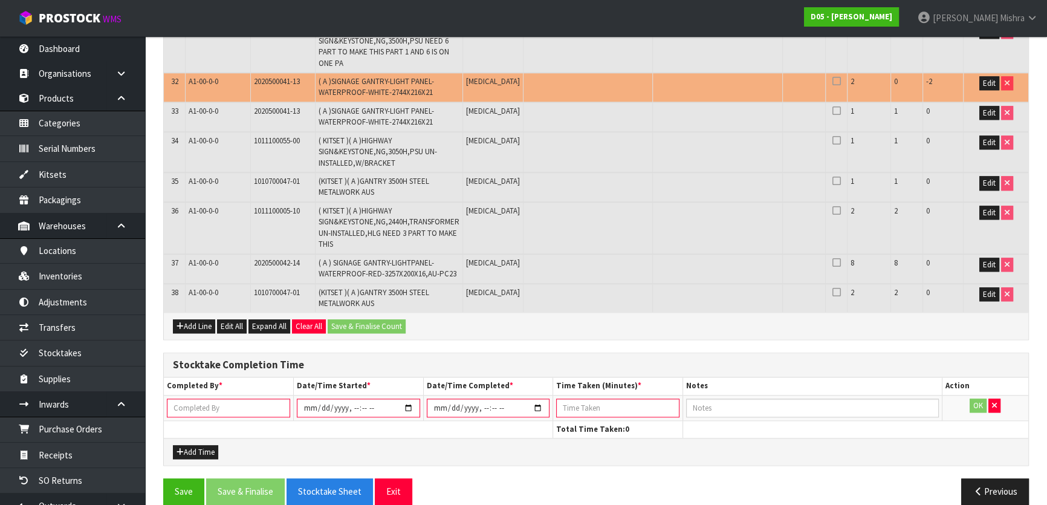
click at [215, 398] on input "text" at bounding box center [228, 407] width 123 height 19
type input "MEENA KUMARI"
click at [406, 404] on input "datetime-local" at bounding box center [358, 407] width 123 height 19
click at [536, 398] on input "datetime-local" at bounding box center [488, 407] width 123 height 19
click at [351, 402] on input "datetime-local" at bounding box center [358, 407] width 123 height 19
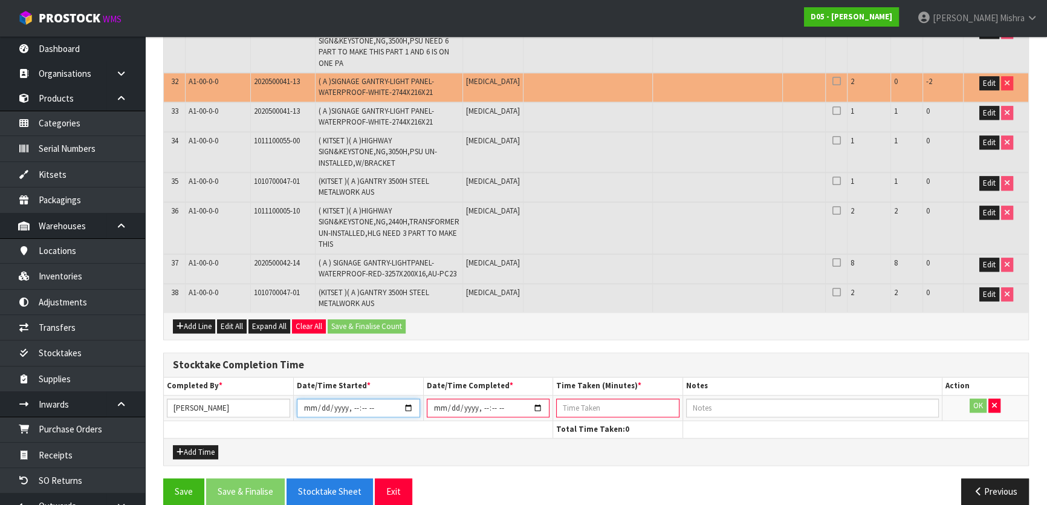
type input "2025-09-08T23:30"
click at [535, 398] on input "datetime-local" at bounding box center [488, 407] width 123 height 19
click at [478, 398] on input "datetime-local" at bounding box center [488, 407] width 123 height 19
type input "2025-09-02T14:00"
click at [575, 398] on input "number" at bounding box center [617, 407] width 123 height 19
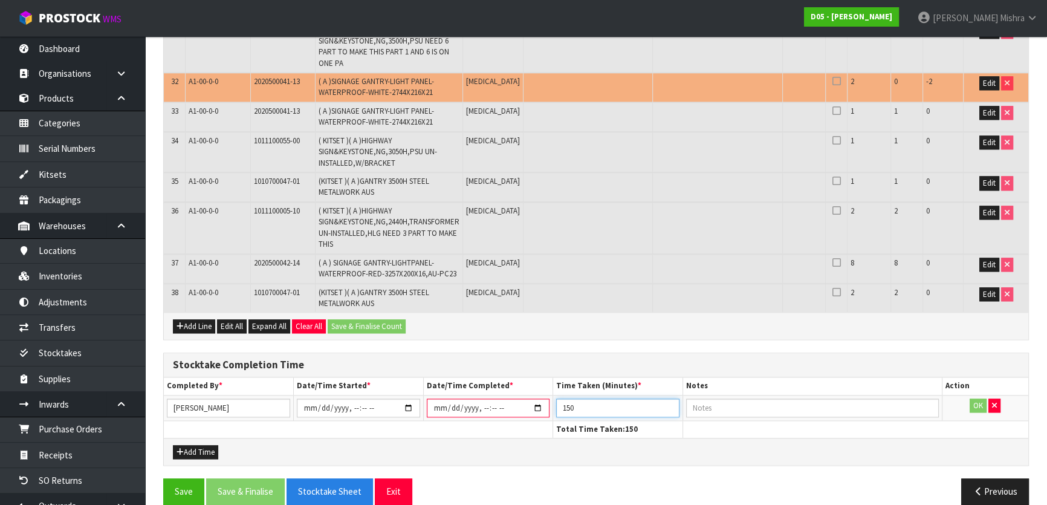
type input "150"
click at [978, 404] on td "OK" at bounding box center [985, 407] width 86 height 25
click at [182, 480] on button "Save" at bounding box center [183, 491] width 41 height 26
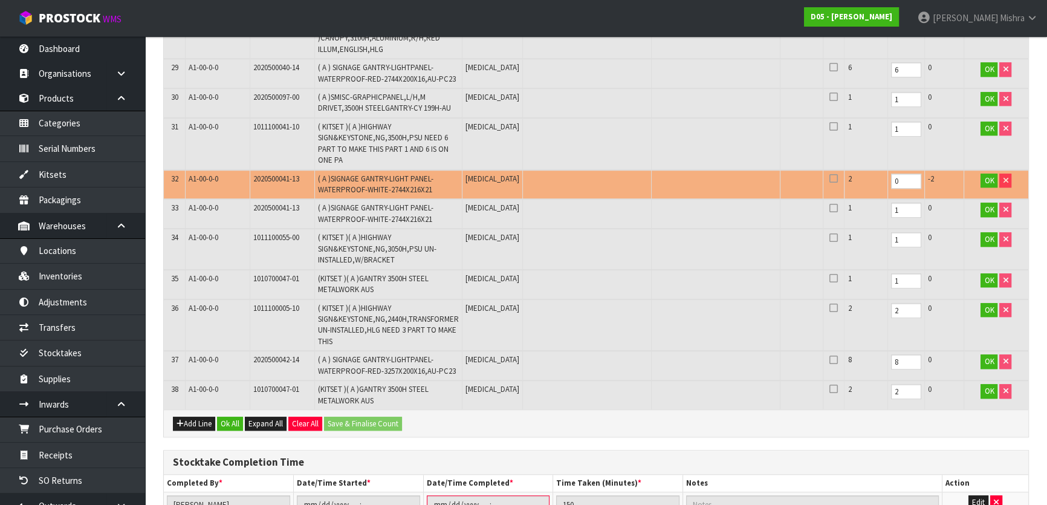
scroll to position [1251, 0]
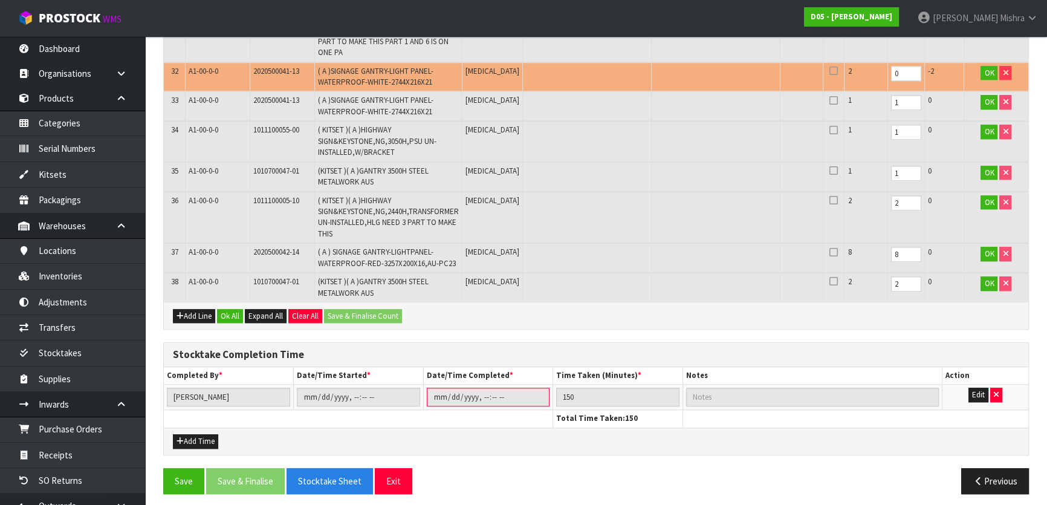
click at [267, 66] on span "2020500041-13" at bounding box center [276, 71] width 46 height 10
copy tr "2020500041-13"
click at [178, 468] on button "Save" at bounding box center [183, 481] width 41 height 26
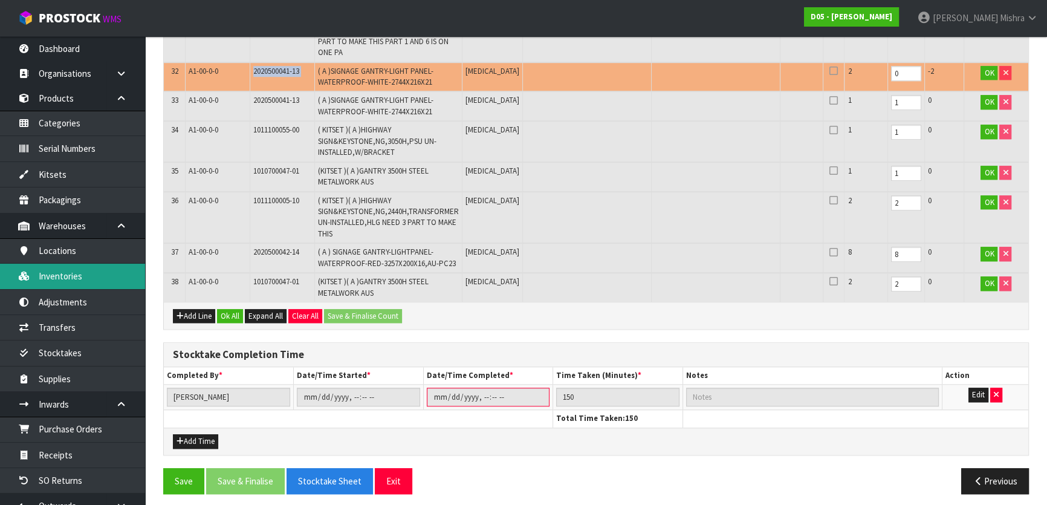
scroll to position [0, 0]
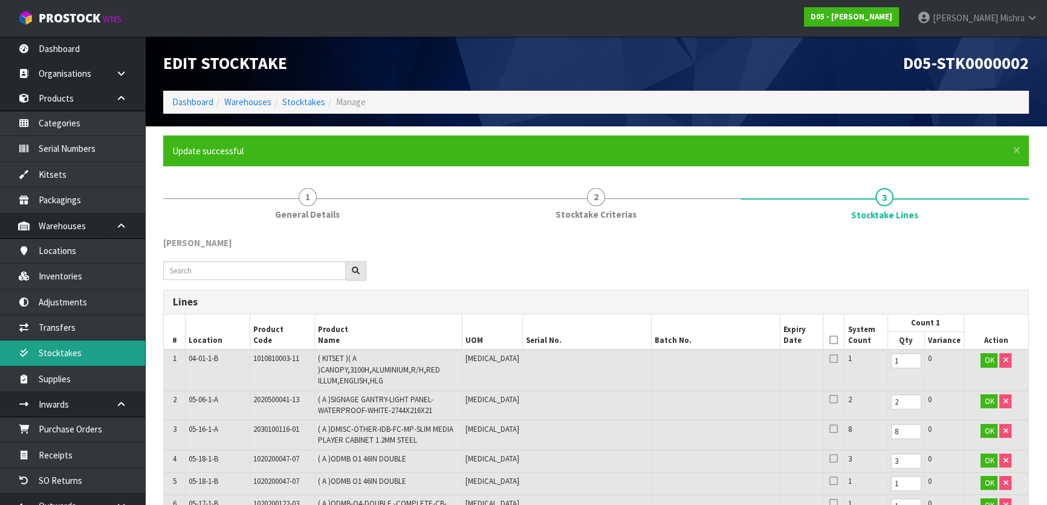
click at [89, 350] on link "Stocktakes" at bounding box center [72, 352] width 145 height 25
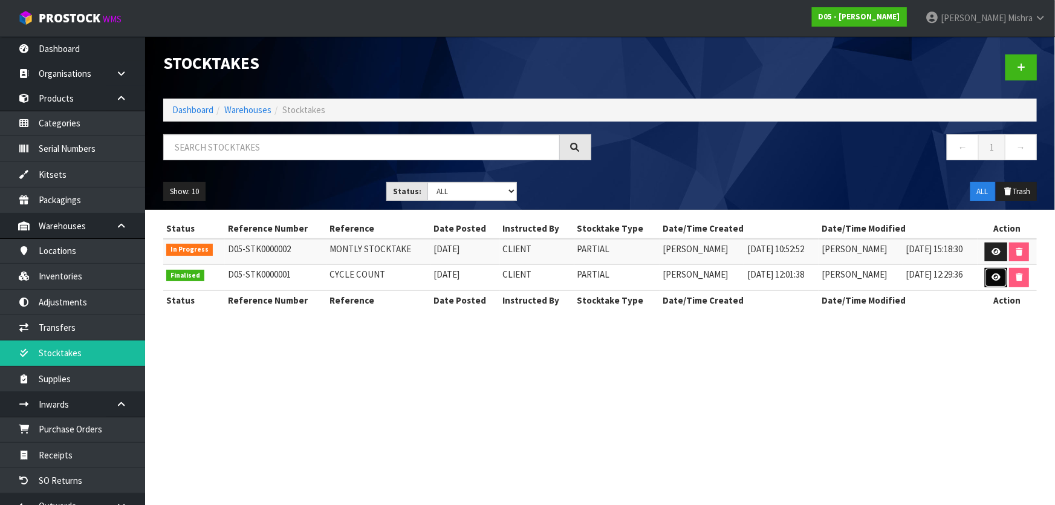
click at [992, 274] on icon at bounding box center [995, 277] width 9 height 8
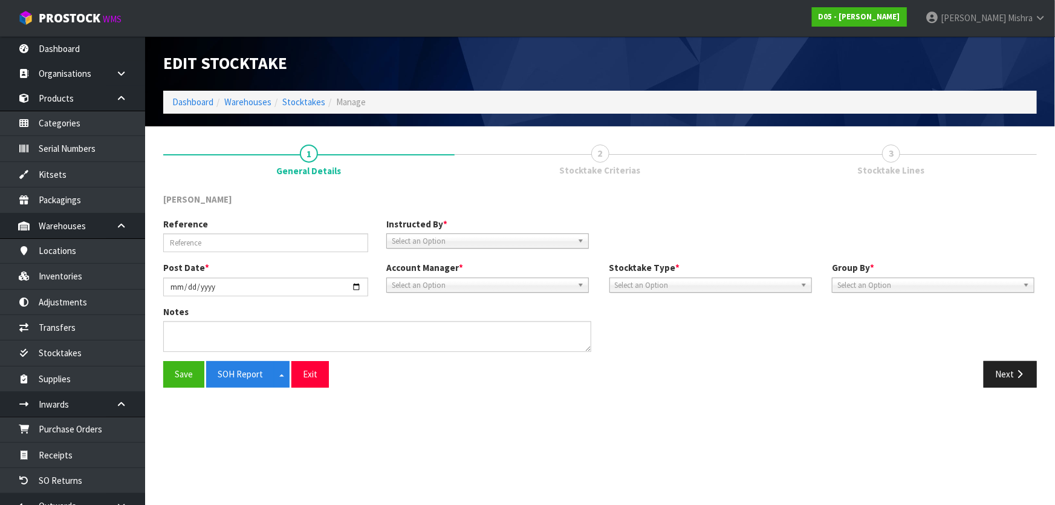
type input "CYCLE COUNT"
type input "2025-08-06"
type textarea "CYCLE COUNT FOR 29 CODES"
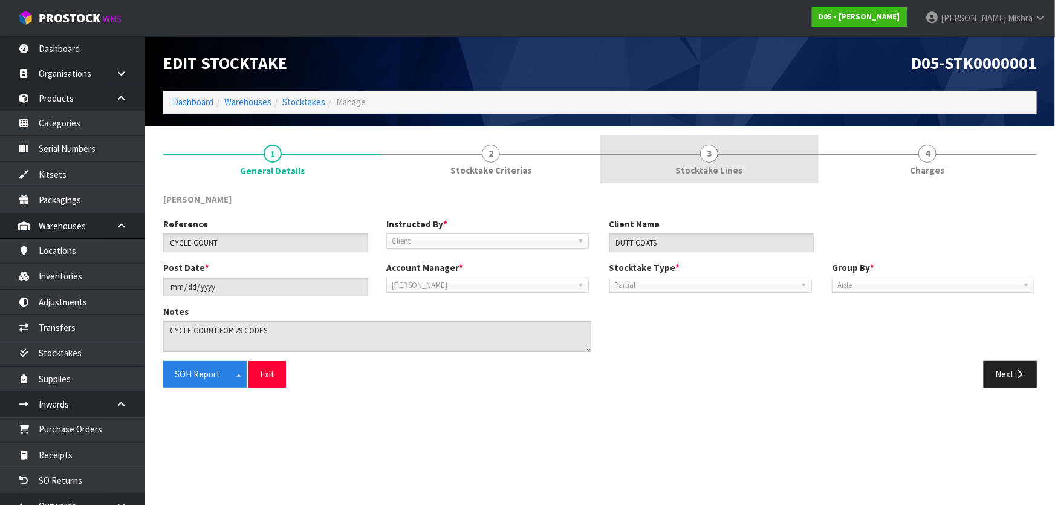
click at [786, 152] on link "3 Stocktake Lines" at bounding box center [709, 159] width 218 height 48
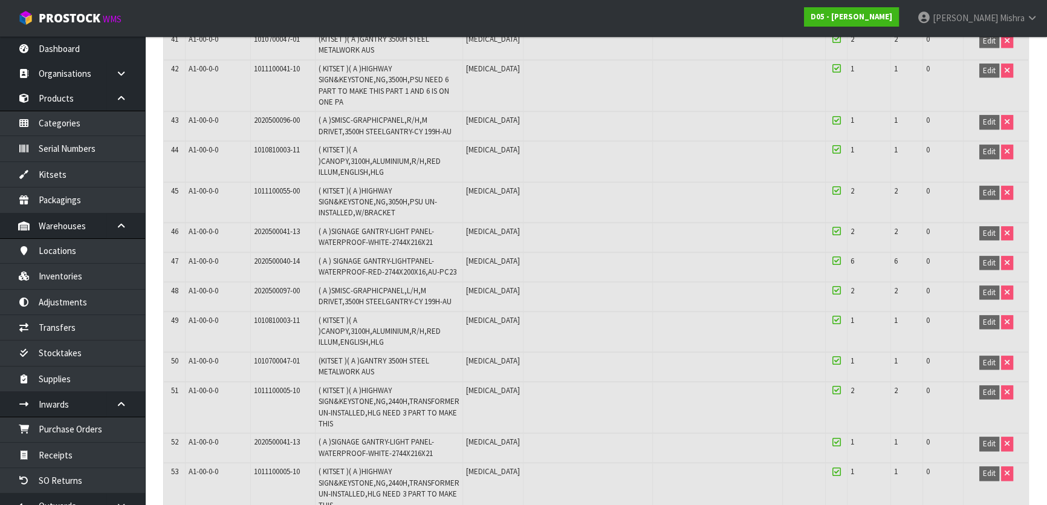
scroll to position [1345, 0]
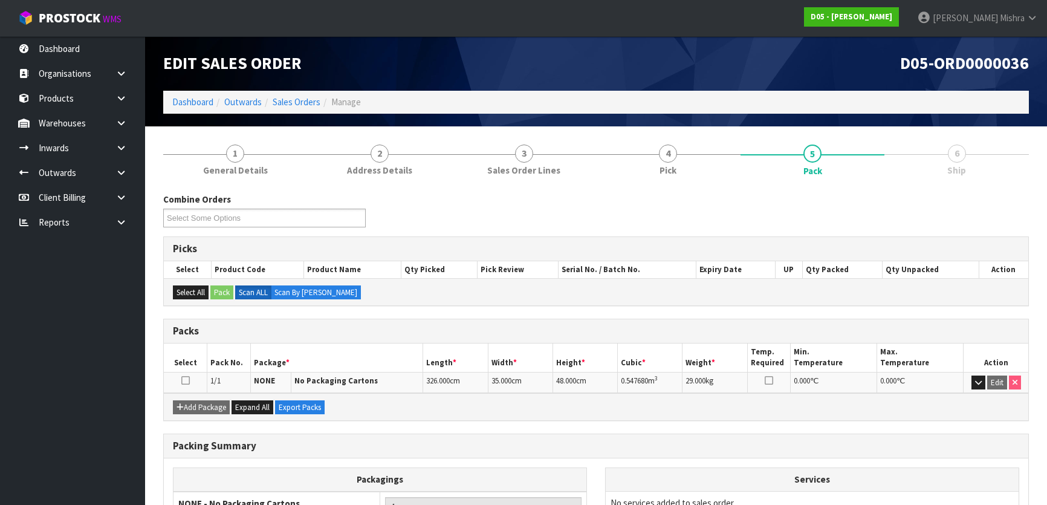
scroll to position [115, 0]
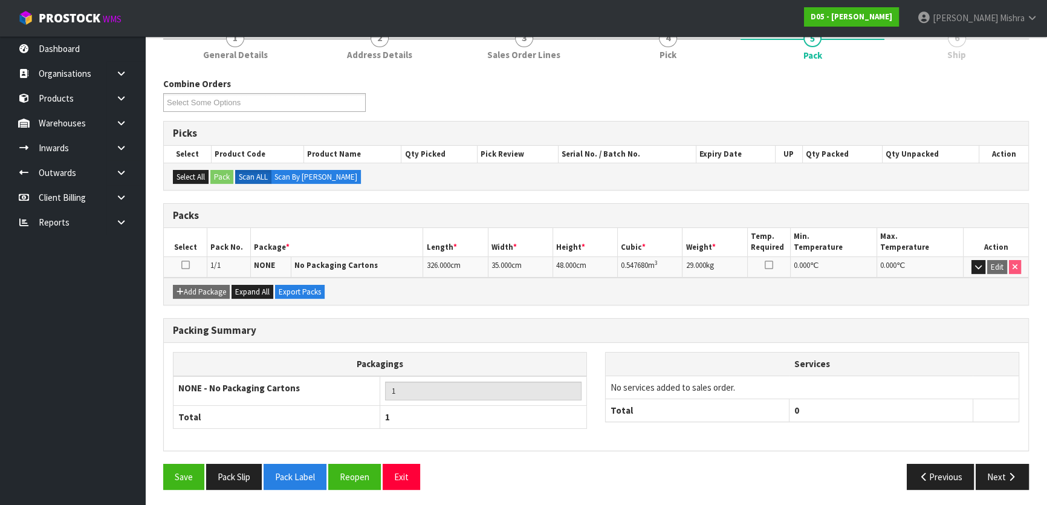
click at [1023, 23] on span "Mishra" at bounding box center [1012, 17] width 25 height 11
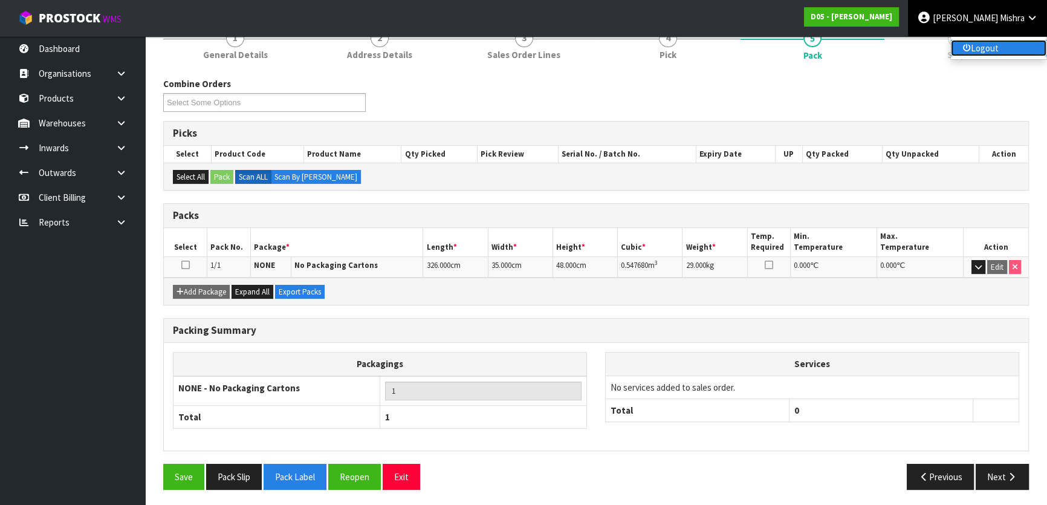
click at [1013, 44] on link "Logout" at bounding box center [998, 48] width 95 height 16
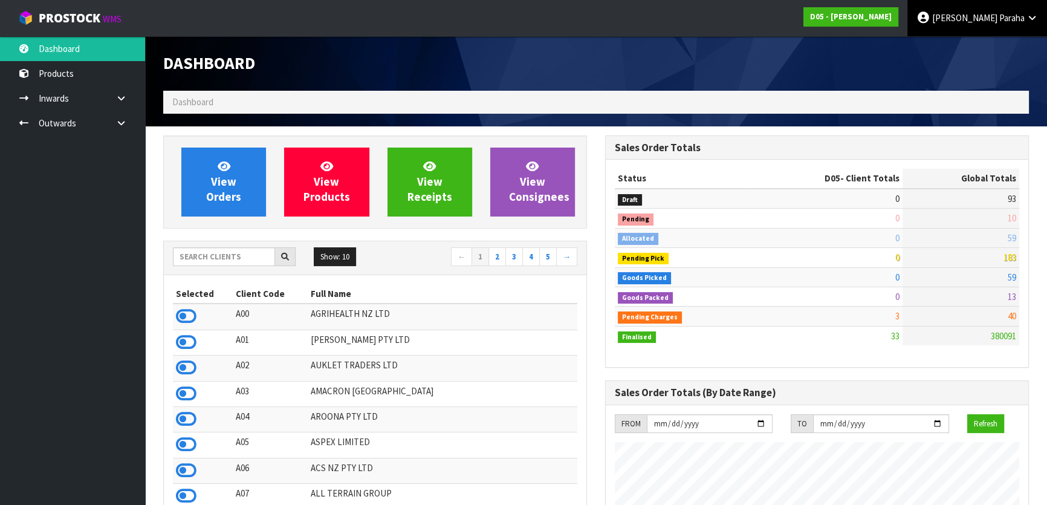
scroll to position [1004, 441]
click at [1014, 26] on link "[PERSON_NAME]" at bounding box center [977, 18] width 140 height 36
click at [1003, 51] on link "Logout" at bounding box center [998, 48] width 95 height 16
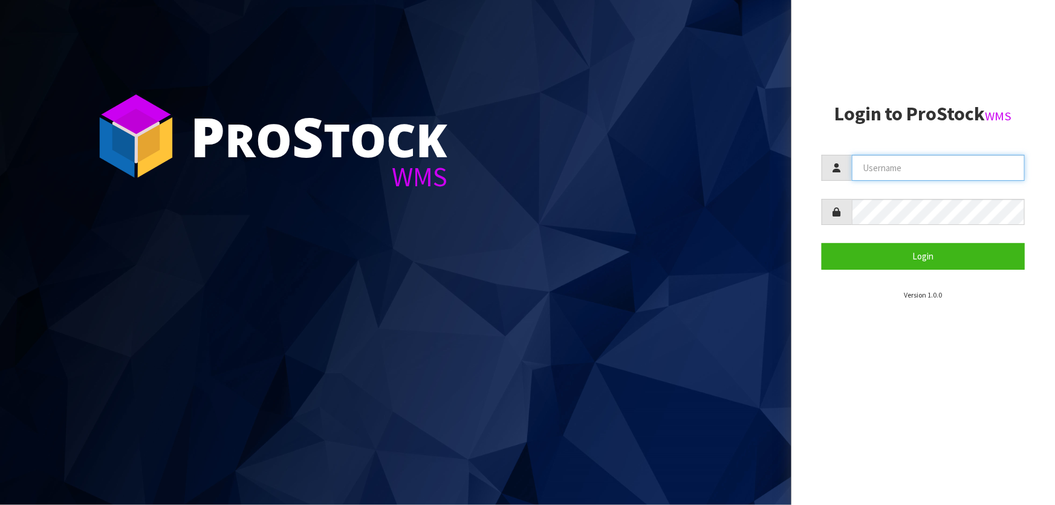
type input "[PERSON_NAME]"
click at [838, 238] on form "Lalisha Login" at bounding box center [922, 212] width 203 height 114
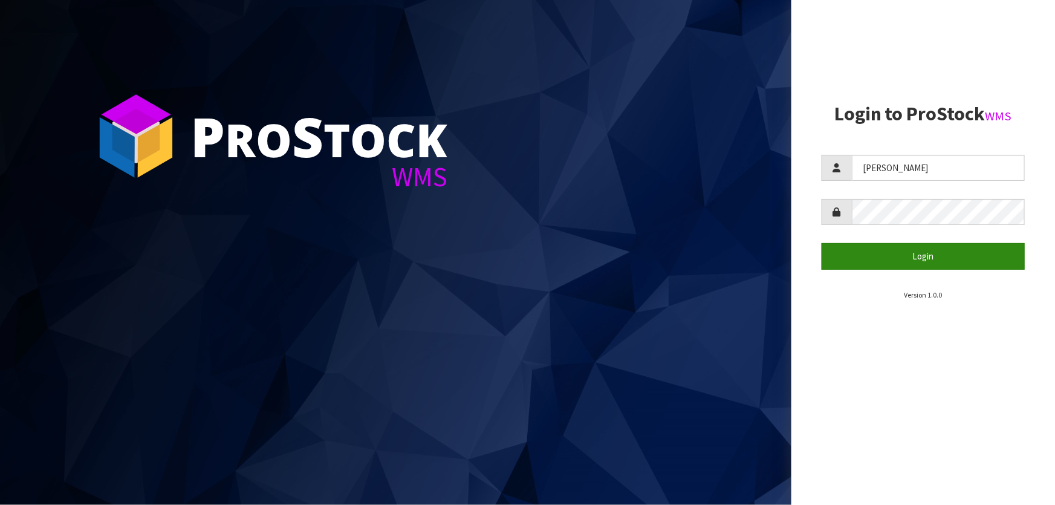
drag, startPoint x: 846, startPoint y: 246, endPoint x: 850, endPoint y: 251, distance: 6.4
click at [850, 251] on form "Lalisha Login" at bounding box center [922, 212] width 203 height 114
click at [852, 249] on button "Login" at bounding box center [922, 256] width 203 height 26
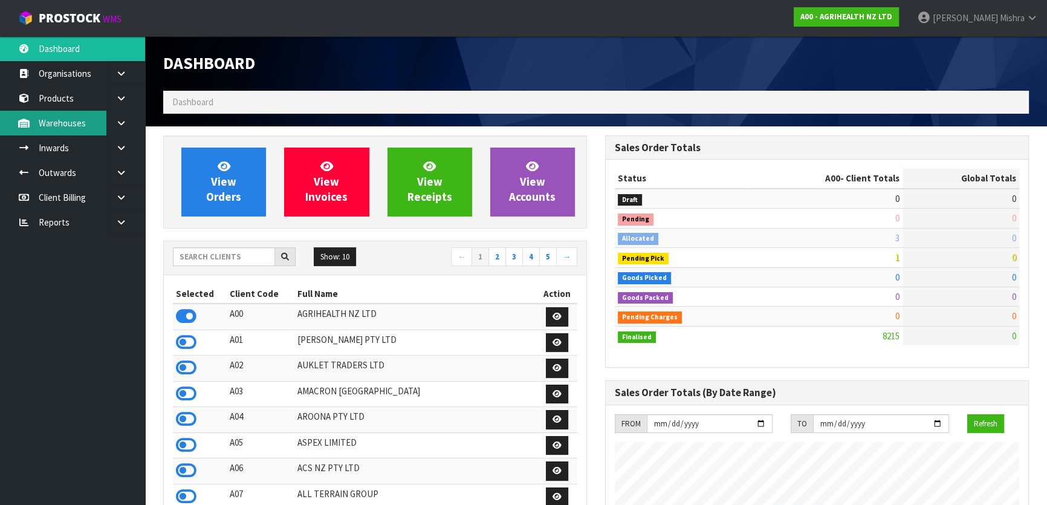
scroll to position [914, 441]
click at [222, 262] on input "text" at bounding box center [224, 256] width 102 height 19
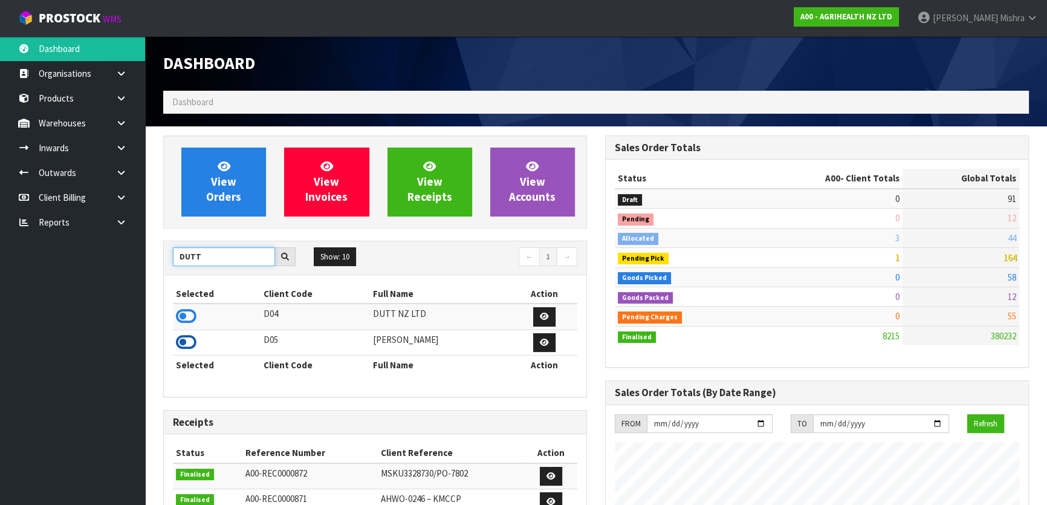
type input "DUTT"
click at [185, 347] on icon at bounding box center [186, 342] width 21 height 18
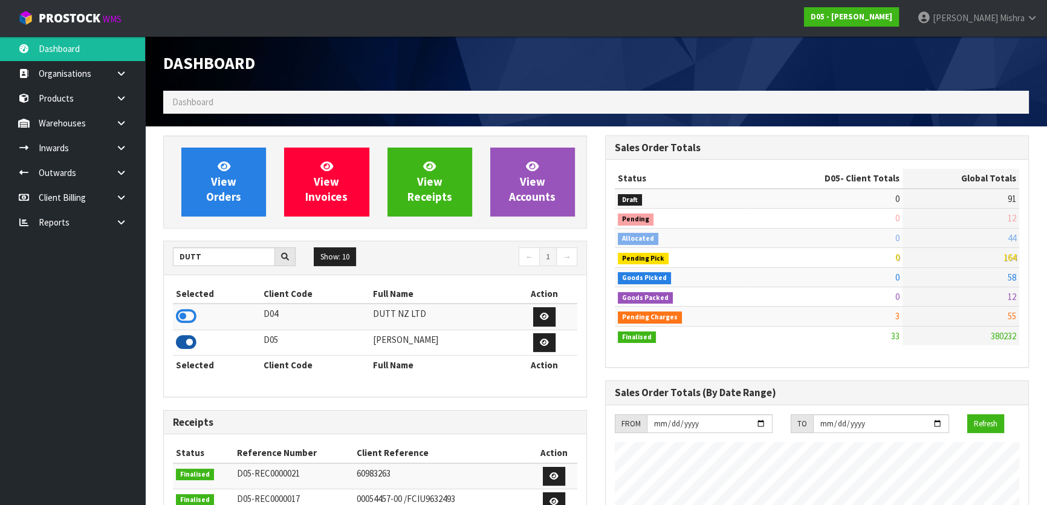
scroll to position [1004, 441]
click at [121, 104] on link at bounding box center [125, 98] width 39 height 25
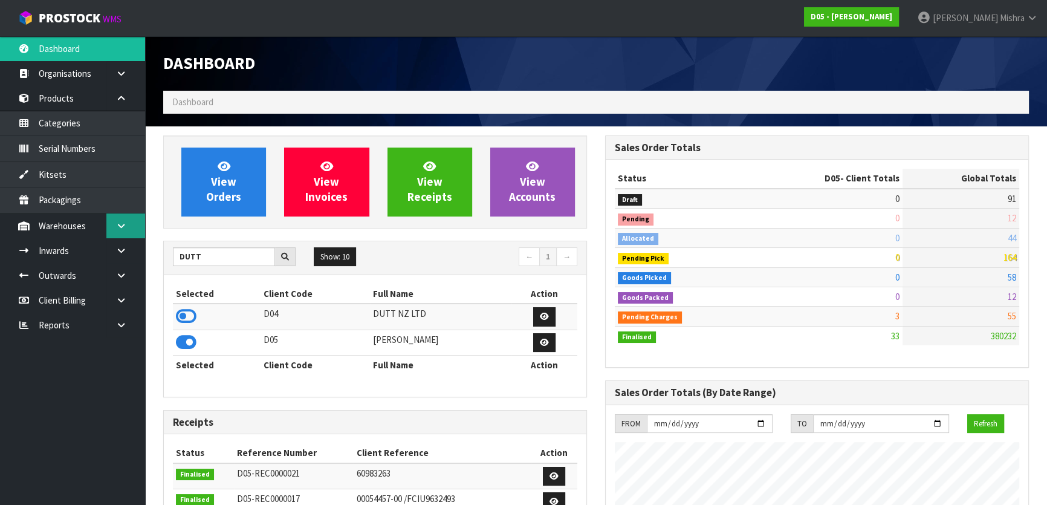
click at [131, 231] on link at bounding box center [125, 225] width 39 height 25
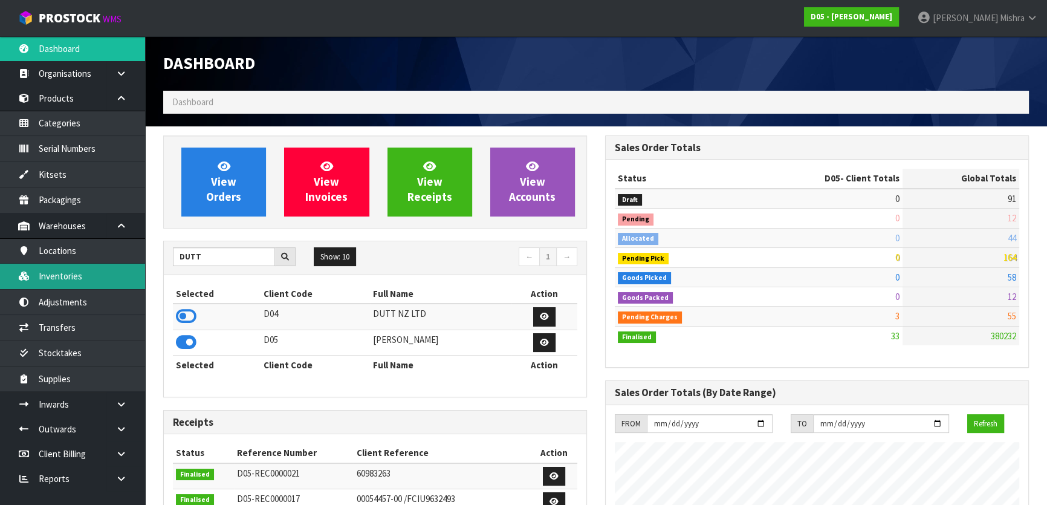
click at [103, 279] on link "Inventories" at bounding box center [72, 275] width 145 height 25
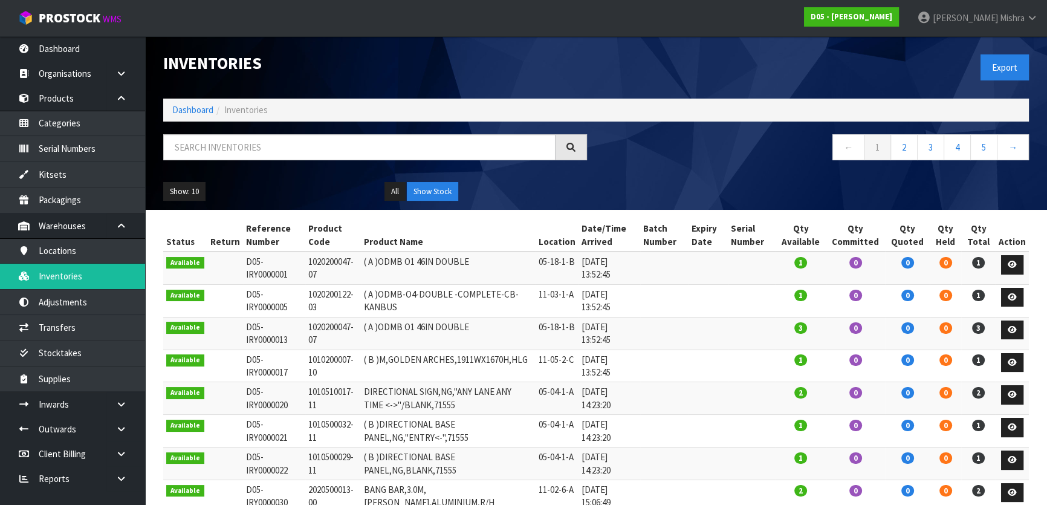
click at [358, 184] on ul "Show: 10 5 10 25 50" at bounding box center [264, 191] width 203 height 19
click at [302, 145] on input "text" at bounding box center [359, 147] width 392 height 26
paste input "2020500041-13"
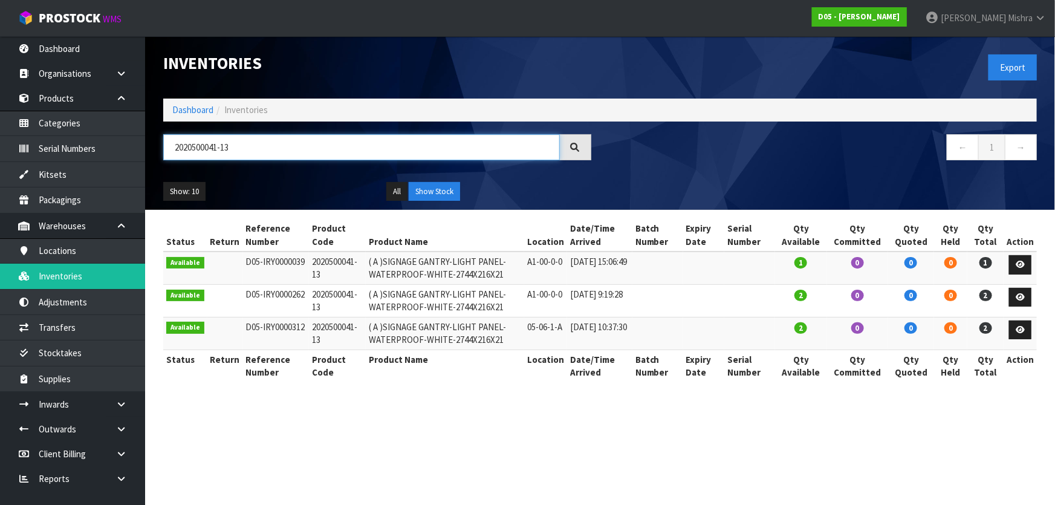
type input "2020500041-13"
click at [1026, 296] on link at bounding box center [1020, 297] width 22 height 19
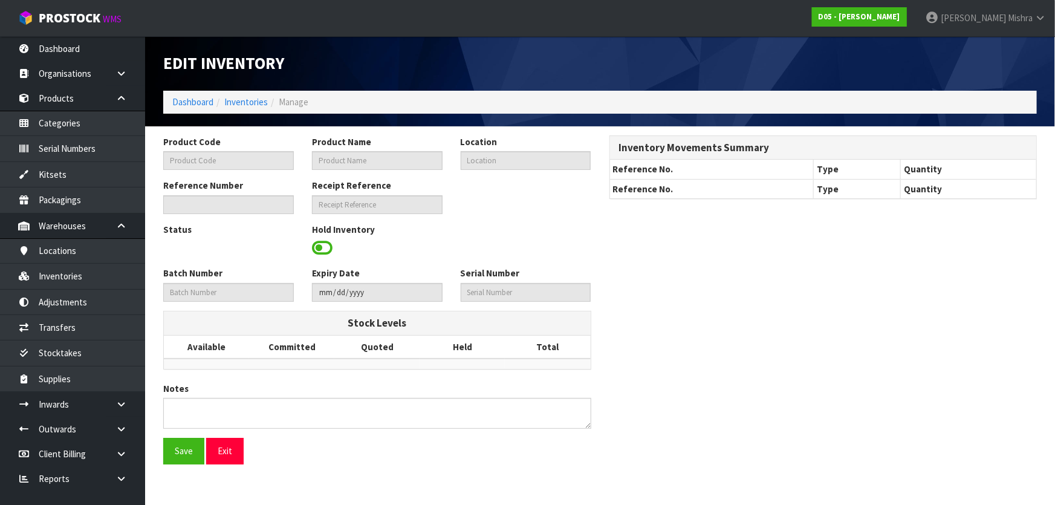
type input "2020500041-13"
type input "( A )SIGNAGE GANTRY-LIGHT PANEL-WATERPROOF-WHITE-2744X216X21"
type input "A1-00-0-0"
type input "D05-IRY0000262"
type input "D05-REC0000017"
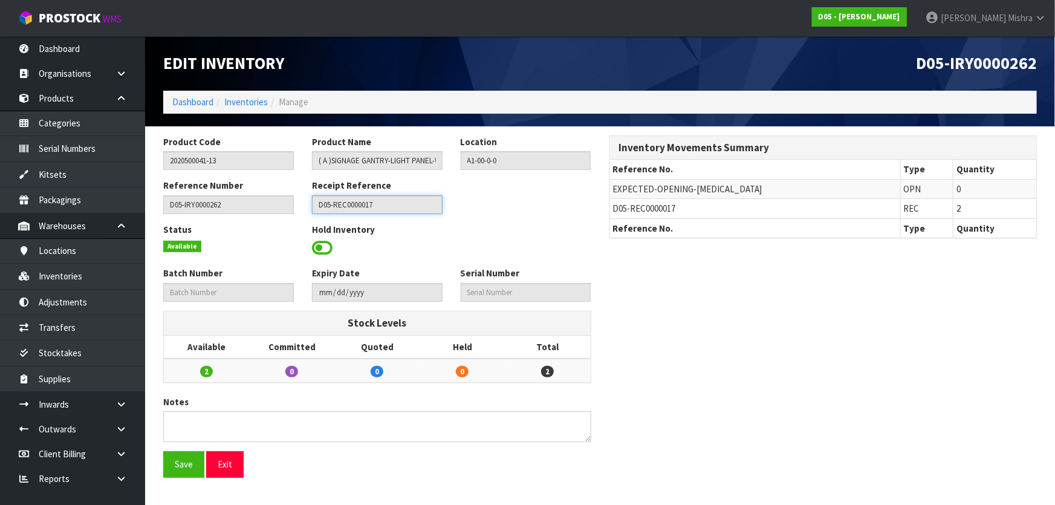
click at [419, 208] on input "D05-REC0000017" at bounding box center [377, 204] width 131 height 19
click at [120, 407] on icon at bounding box center [120, 403] width 11 height 9
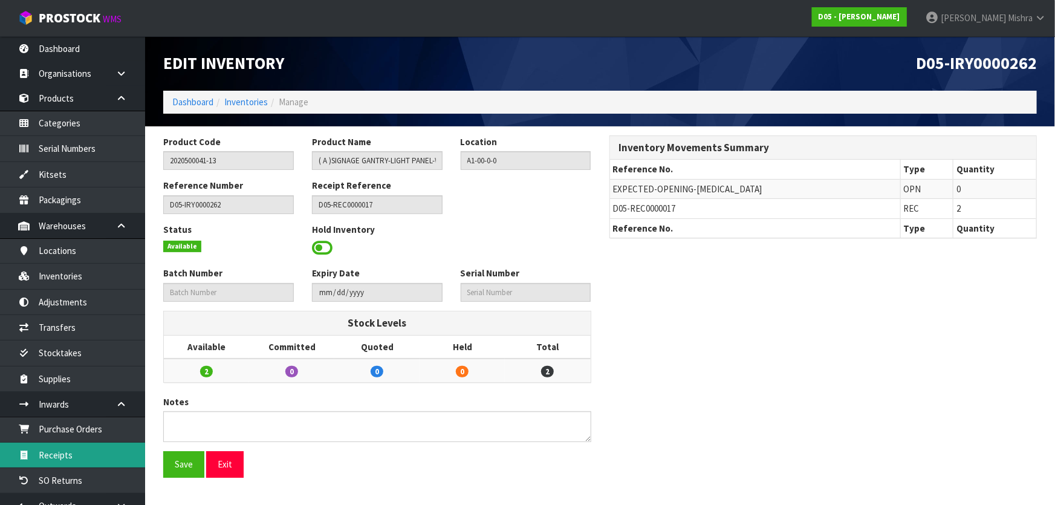
click at [97, 451] on link "Receipts" at bounding box center [72, 454] width 145 height 25
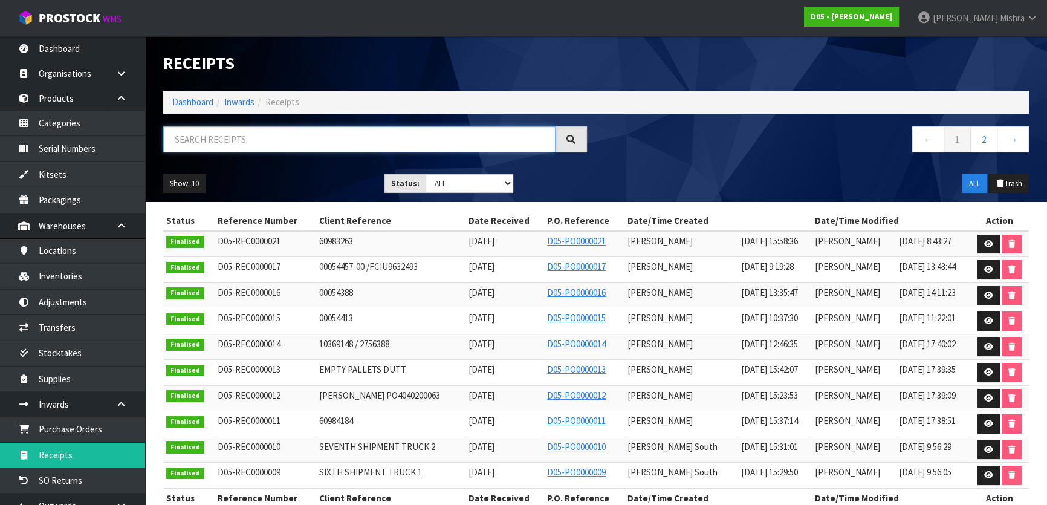
click at [256, 150] on input "text" at bounding box center [359, 139] width 392 height 26
paste input "D05-REC0000017"
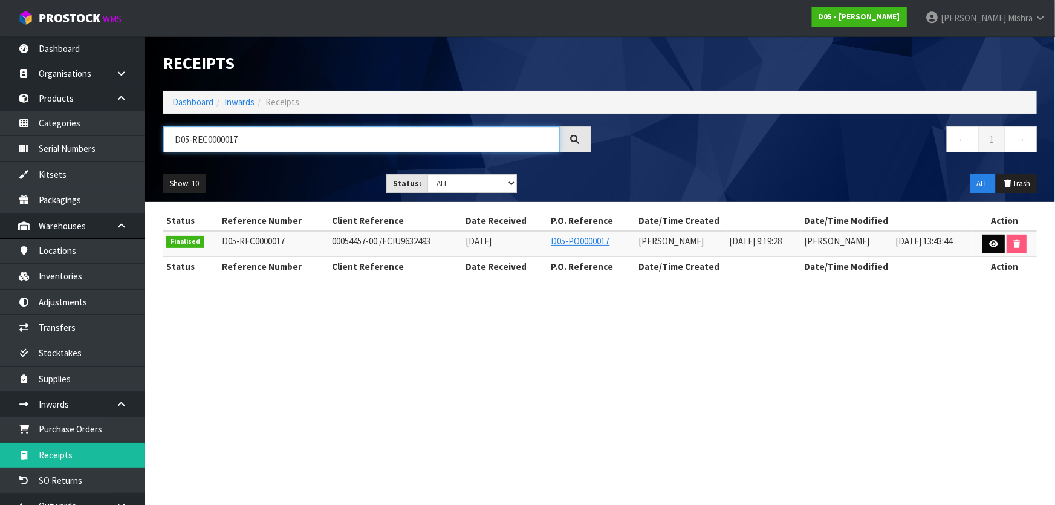
type input "D05-REC0000017"
click at [984, 239] on link at bounding box center [993, 243] width 22 height 19
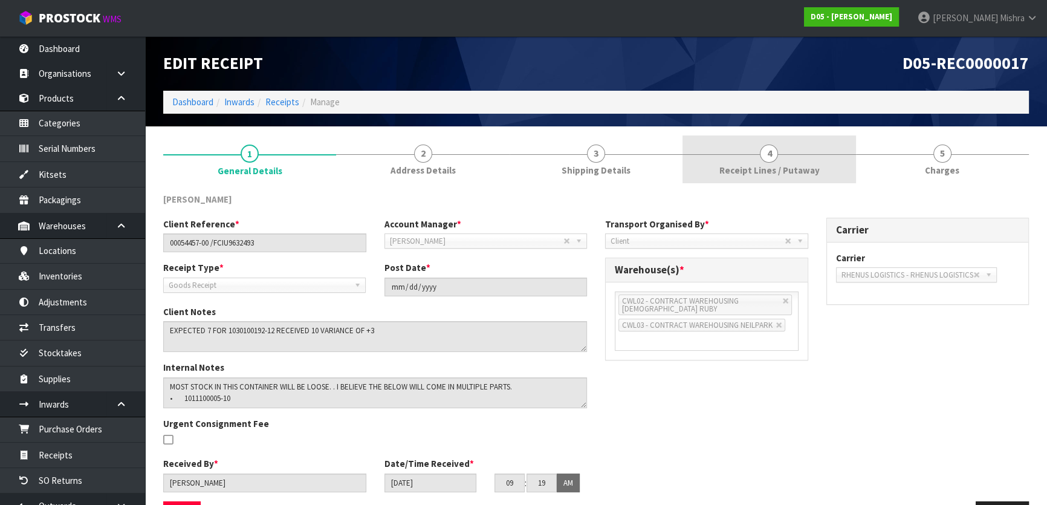
click at [751, 170] on span "Receipt Lines / Putaway" at bounding box center [769, 170] width 100 height 13
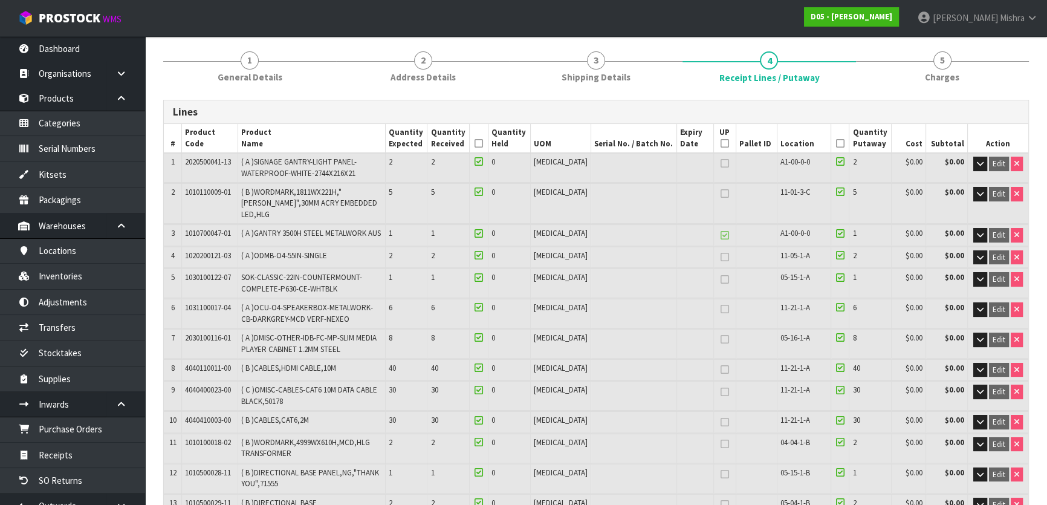
scroll to position [54, 0]
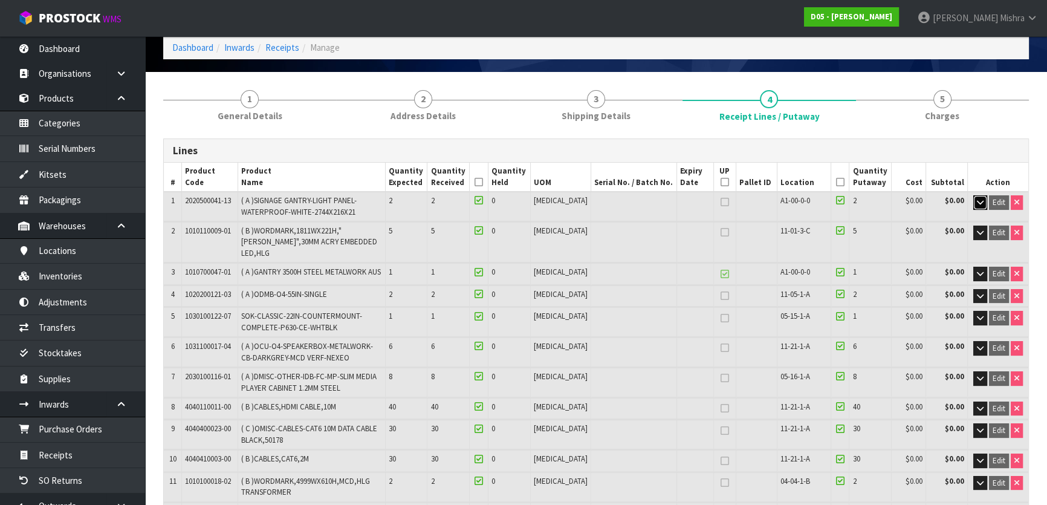
click at [974, 205] on button "button" at bounding box center [980, 202] width 14 height 15
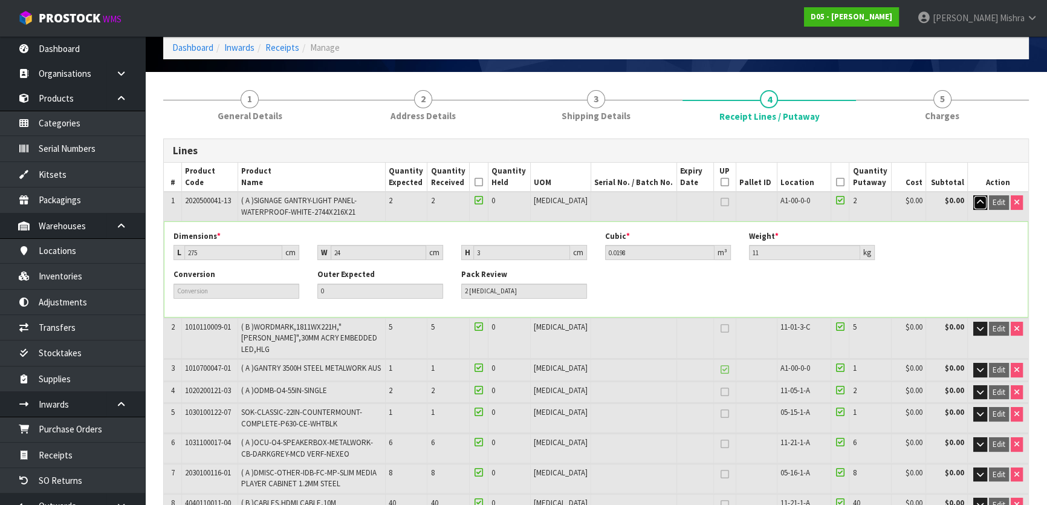
click at [973, 203] on button "button" at bounding box center [980, 202] width 14 height 15
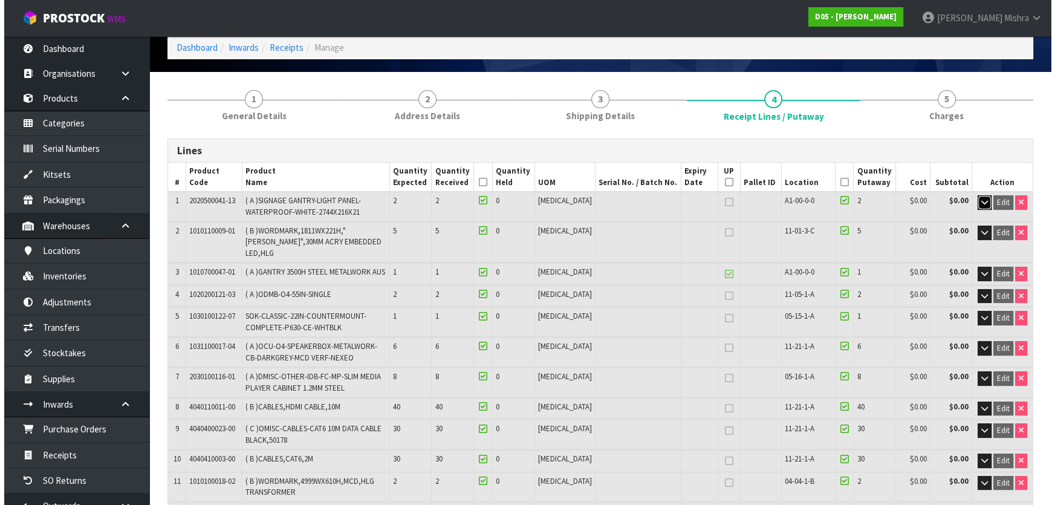
scroll to position [0, 0]
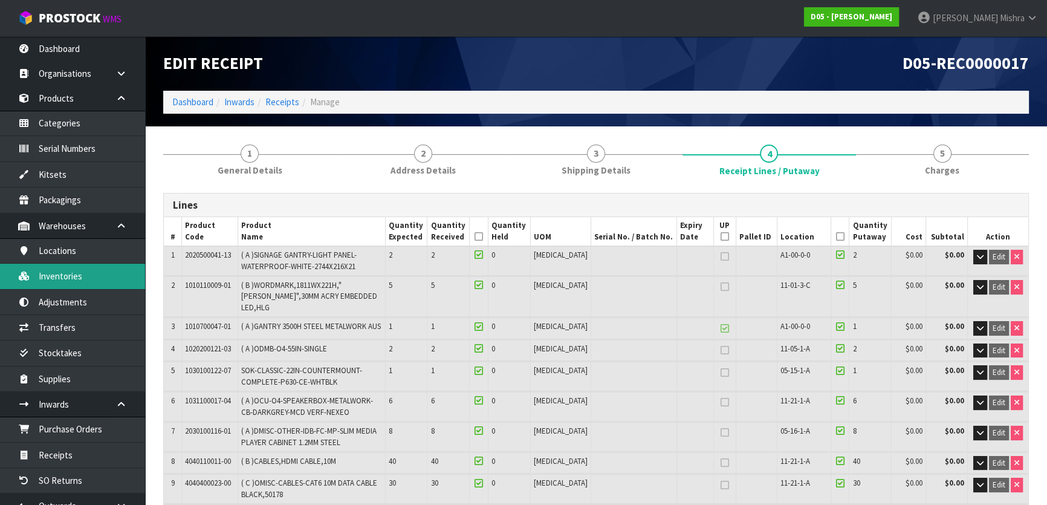
click at [81, 283] on link "Inventories" at bounding box center [72, 275] width 145 height 25
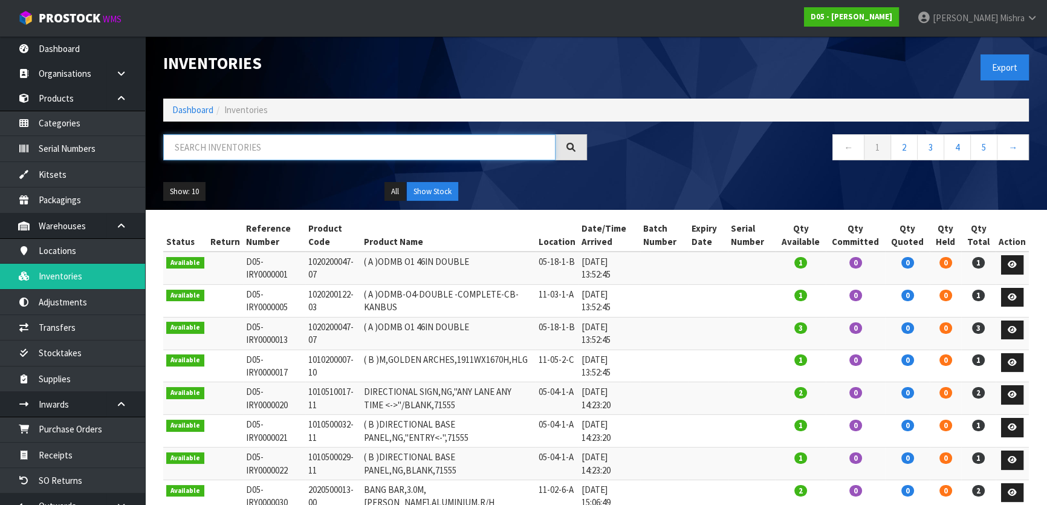
click at [323, 152] on input "text" at bounding box center [359, 147] width 392 height 26
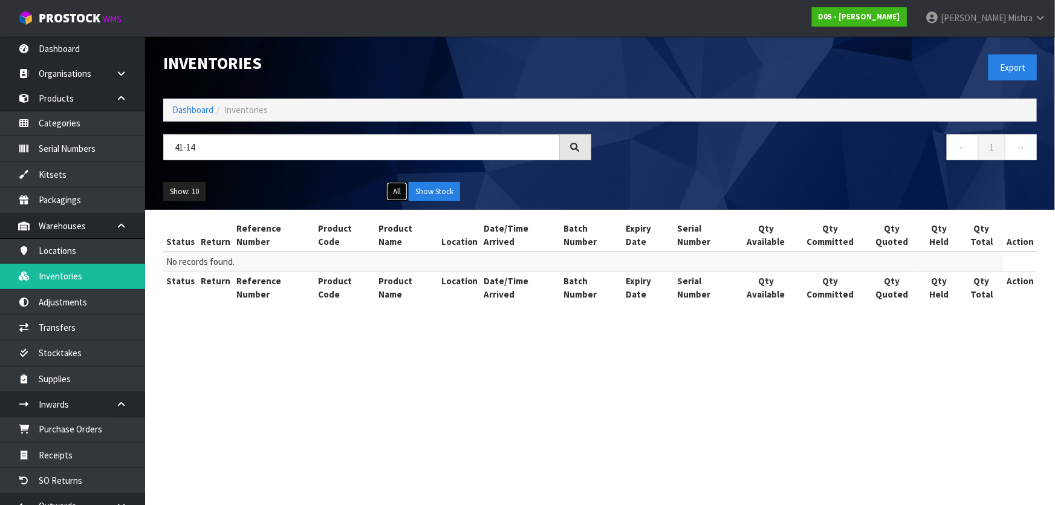
click at [402, 187] on button "All" at bounding box center [396, 191] width 21 height 19
click at [435, 195] on button "Show Stock" at bounding box center [434, 191] width 51 height 19
click at [378, 190] on div "All Show Stock" at bounding box center [488, 191] width 223 height 19
click at [397, 193] on button "All" at bounding box center [396, 191] width 21 height 19
drag, startPoint x: 216, startPoint y: 143, endPoint x: 482, endPoint y: 128, distance: 265.7
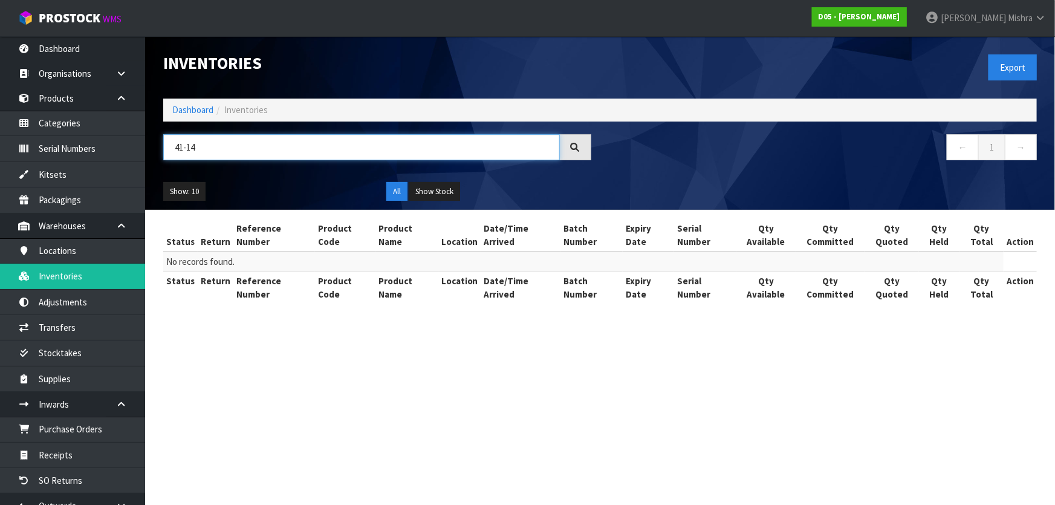
click at [207, 141] on input "41-14" at bounding box center [361, 147] width 396 height 26
type input "4"
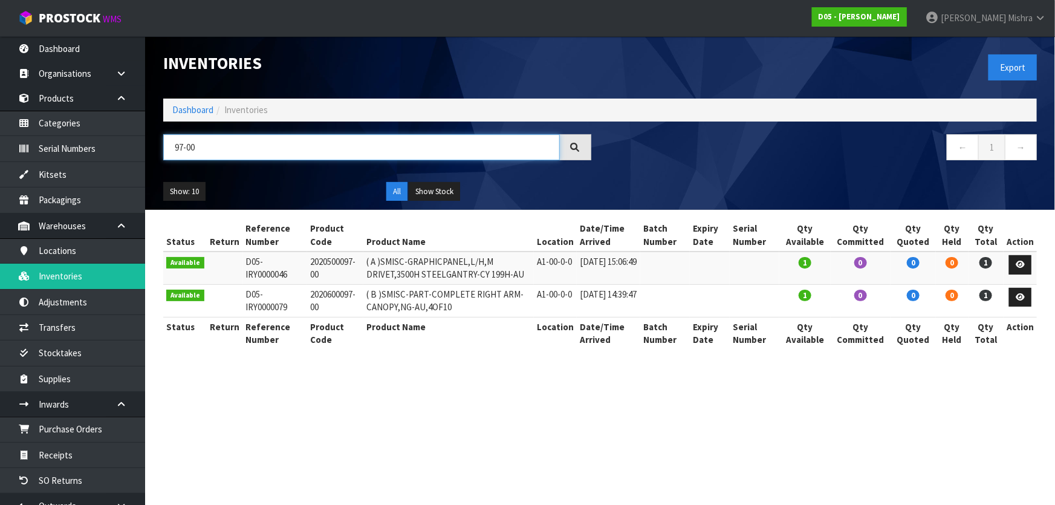
click at [182, 147] on input "97-00" at bounding box center [361, 147] width 396 height 26
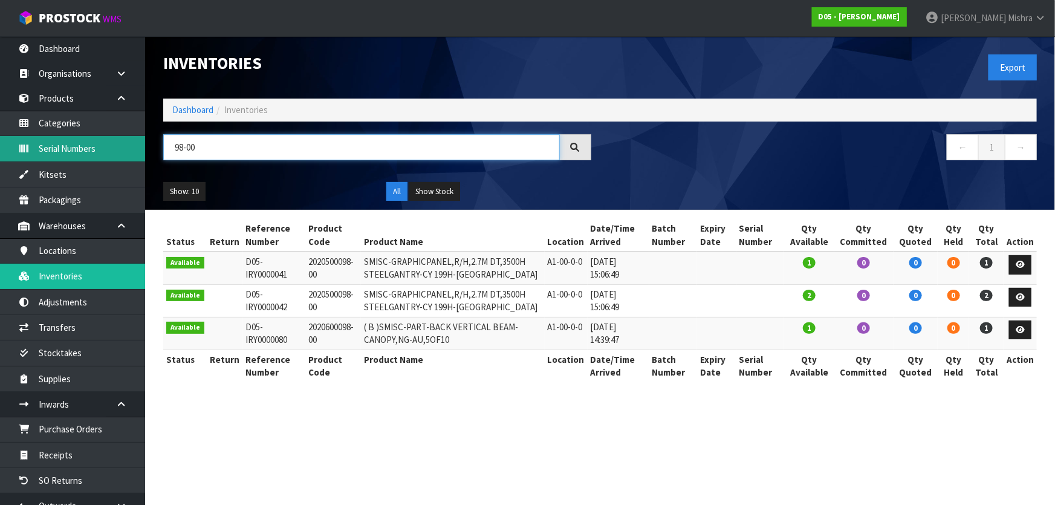
drag, startPoint x: 209, startPoint y: 152, endPoint x: 120, endPoint y: 157, distance: 89.0
click at [120, 157] on body "Toggle navigation ProStock WMS D05 - DUTT - COATES Lalisha Mishra Logout Dashbo…" at bounding box center [527, 252] width 1055 height 505
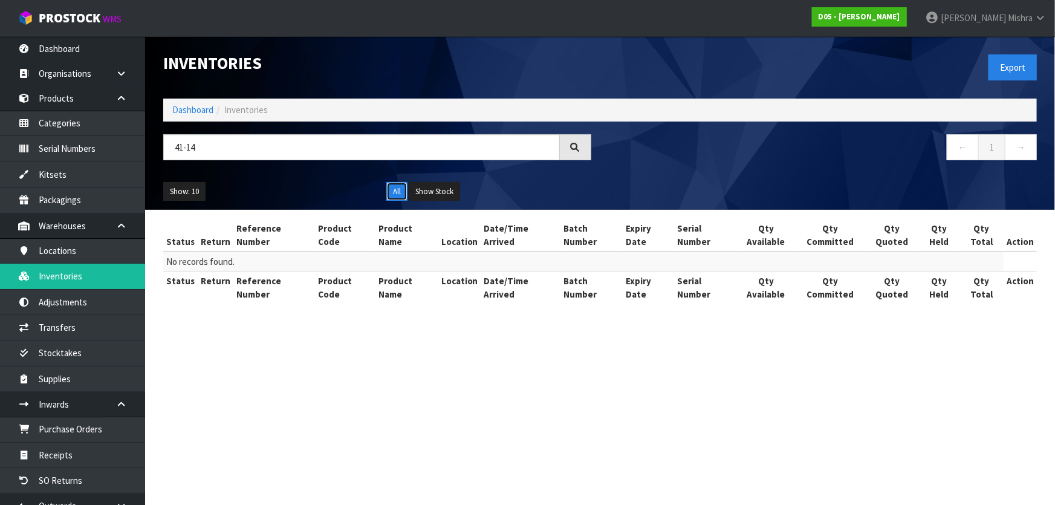
click at [396, 193] on button "All" at bounding box center [396, 191] width 21 height 19
click at [449, 189] on button "Show Stock" at bounding box center [434, 191] width 51 height 19
click at [396, 184] on button "All" at bounding box center [396, 191] width 21 height 19
click at [223, 149] on input "41-14" at bounding box center [361, 147] width 396 height 26
click at [229, 144] on input "41-11" at bounding box center [361, 147] width 396 height 26
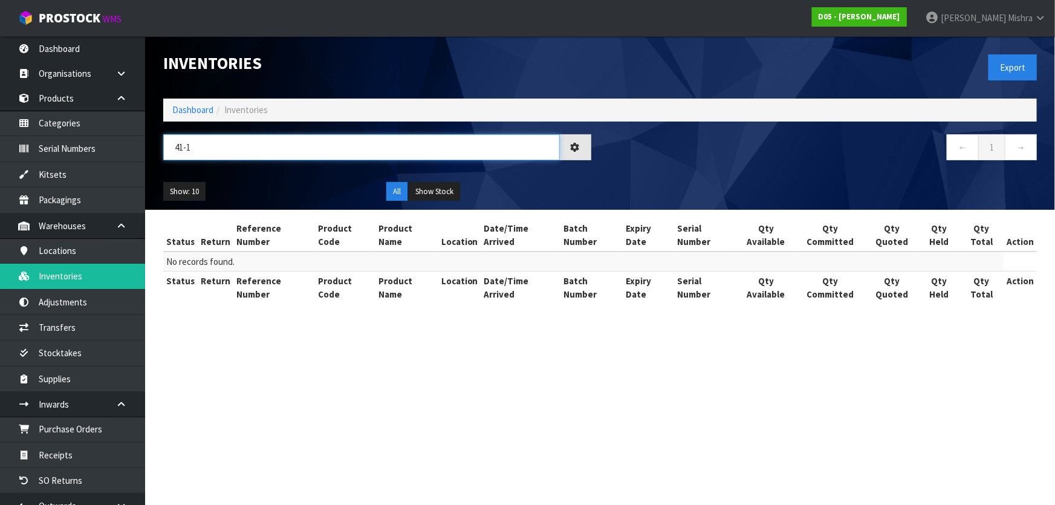
type input "41-14"
click at [390, 203] on div "Show: 10 5 10 25 50 All Show Stock" at bounding box center [599, 191] width 891 height 37
click at [453, 190] on button "Show Stock" at bounding box center [434, 191] width 51 height 19
click at [395, 193] on button "All" at bounding box center [396, 191] width 21 height 19
click at [210, 152] on input "41-14" at bounding box center [361, 147] width 396 height 26
